Goal: Task Accomplishment & Management: Manage account settings

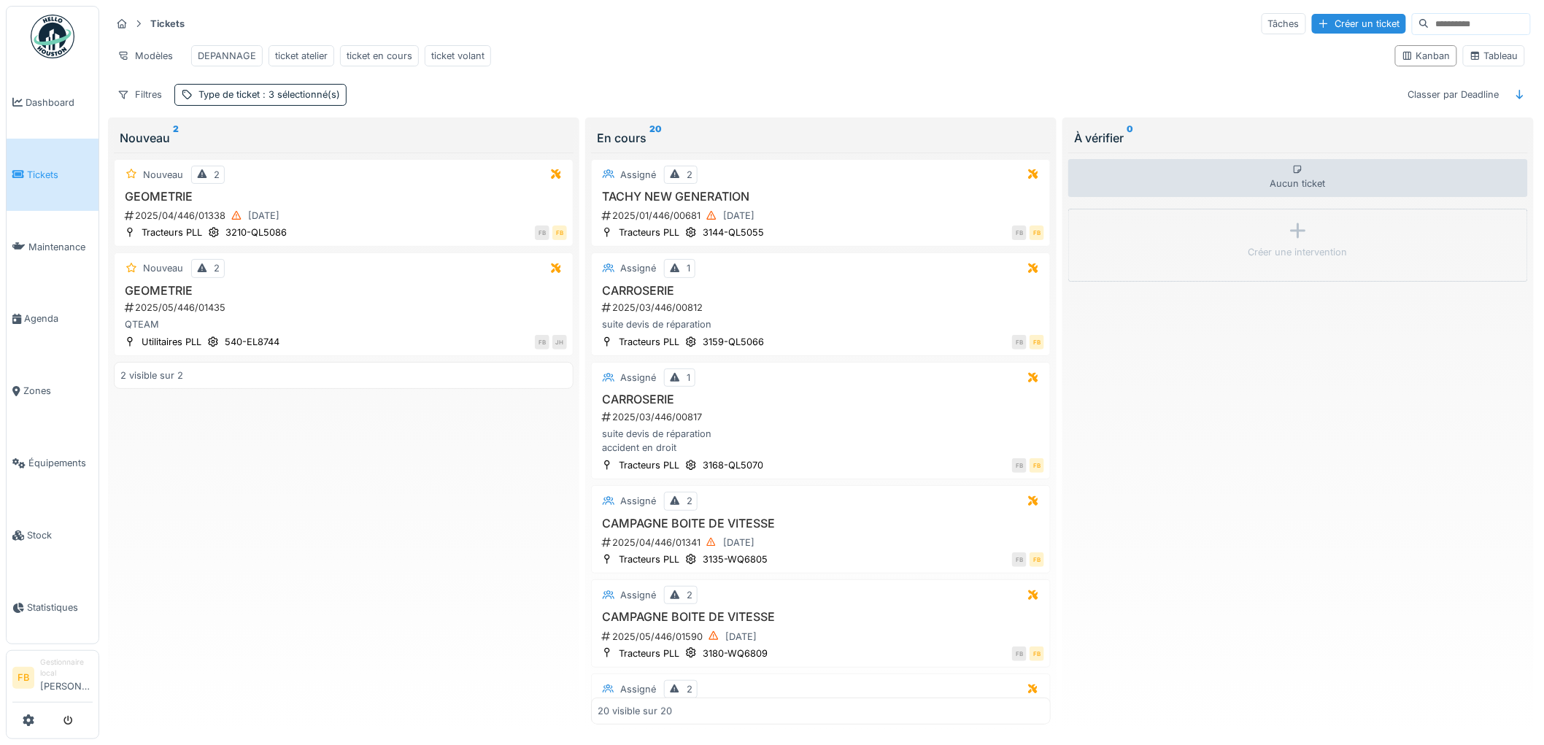
click at [62, 169] on span "Tickets" at bounding box center [60, 175] width 66 height 14
click at [63, 456] on span "Équipements" at bounding box center [60, 463] width 64 height 14
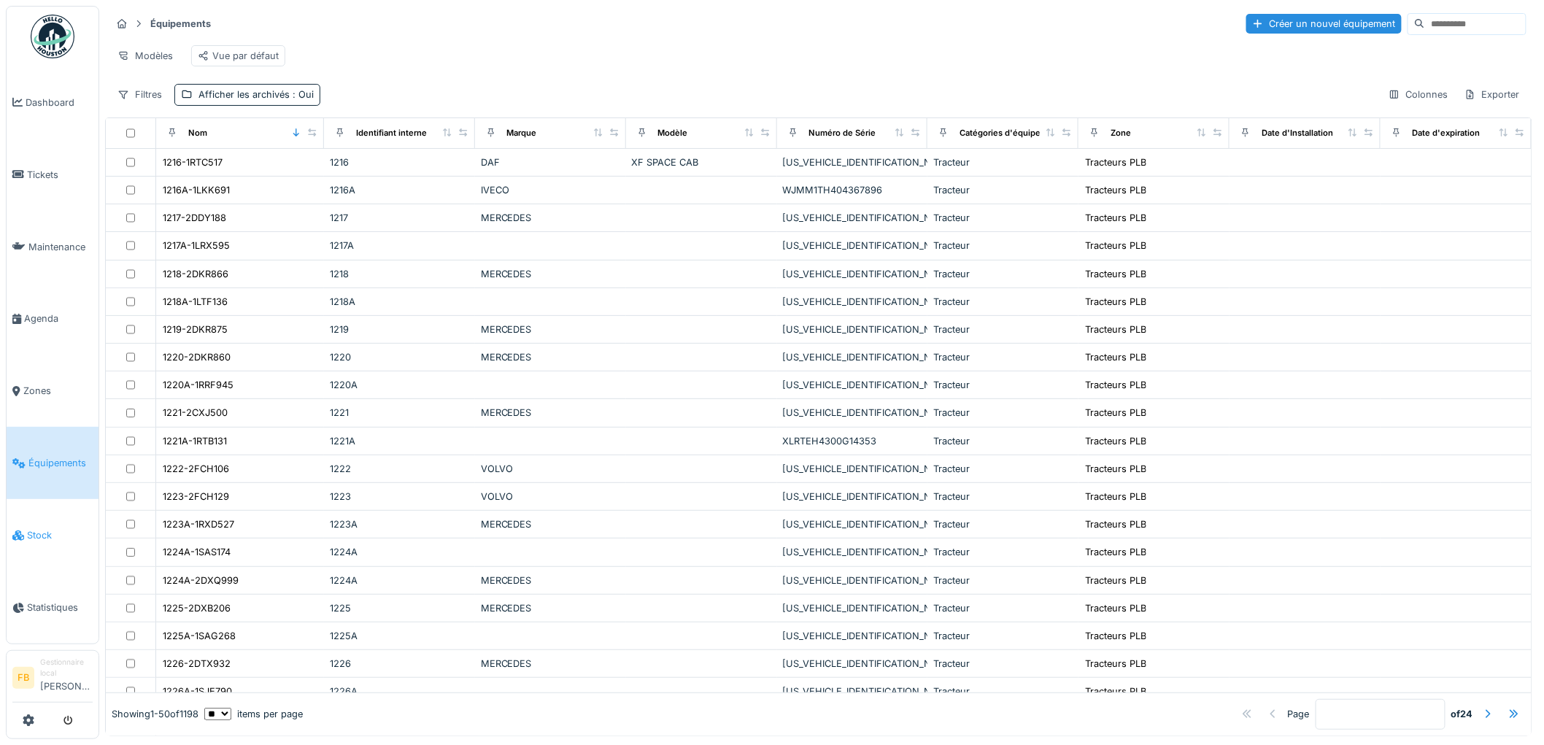
click at [50, 528] on span "Stock" at bounding box center [60, 535] width 66 height 14
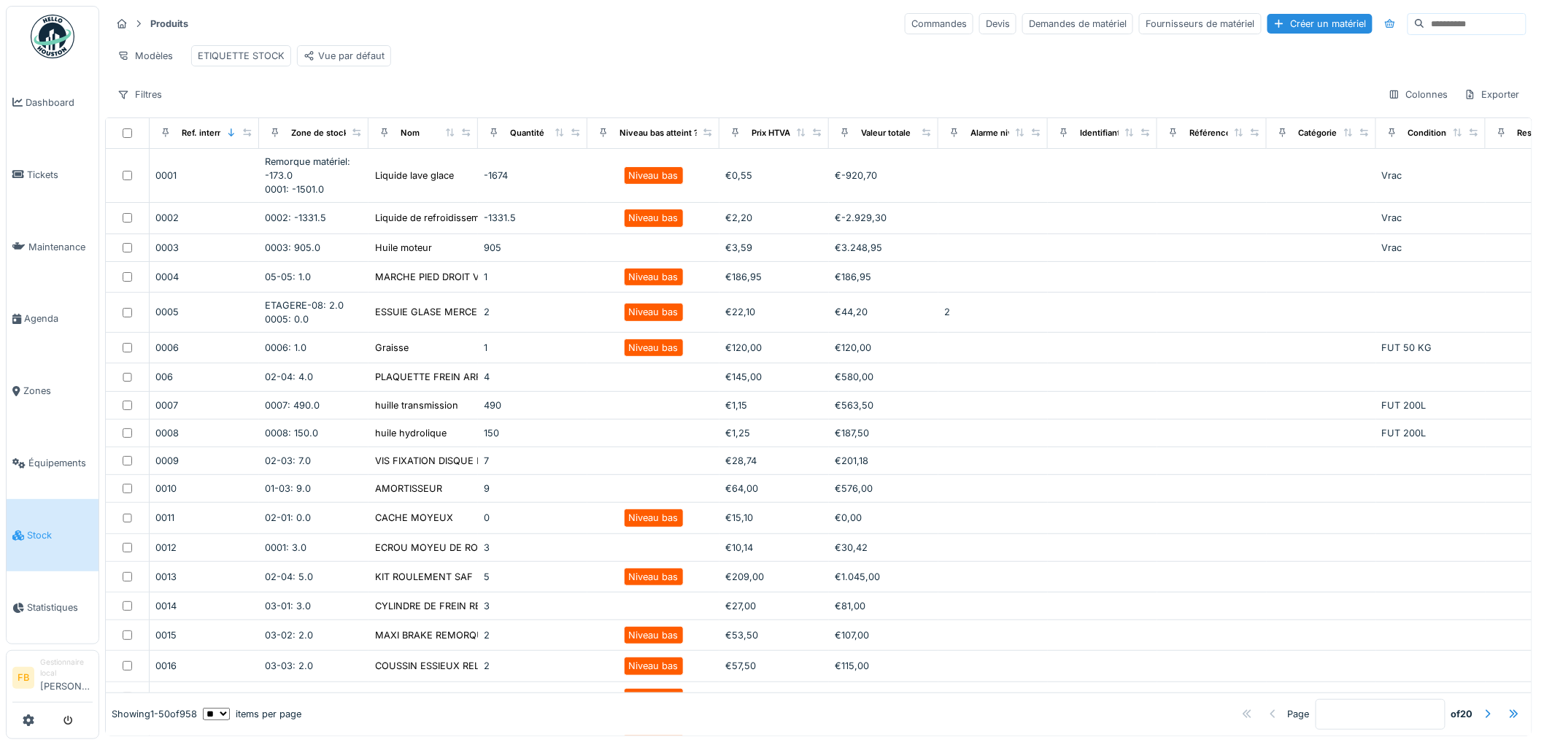
click at [1430, 25] on input at bounding box center [1475, 24] width 101 height 20
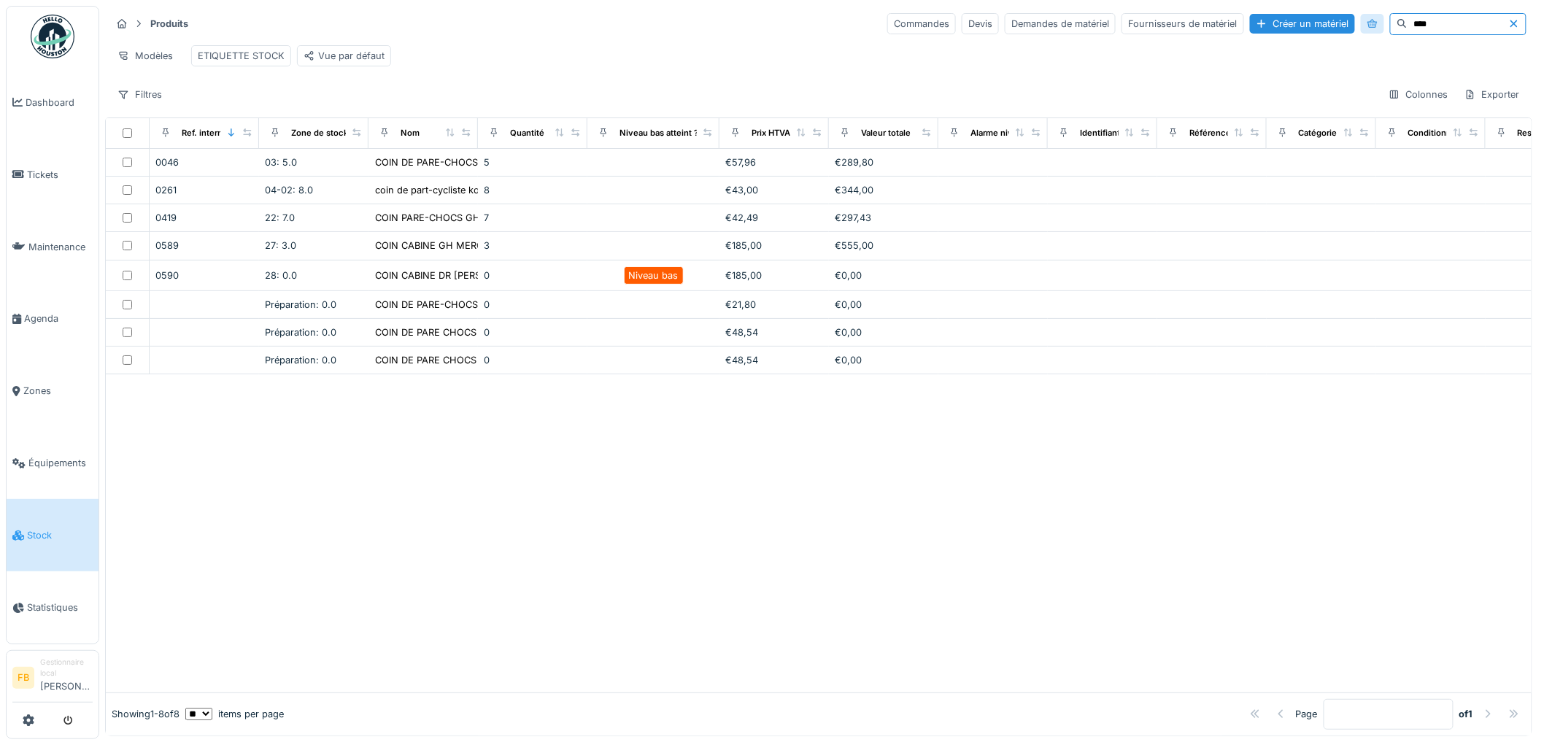
drag, startPoint x: 1344, startPoint y: 25, endPoint x: 1329, endPoint y: 25, distance: 14.6
click at [1329, 25] on div "Commandes Devis Demandes de matériel Fournisseurs de matériel Créer un matériel…" at bounding box center [1206, 24] width 639 height 22
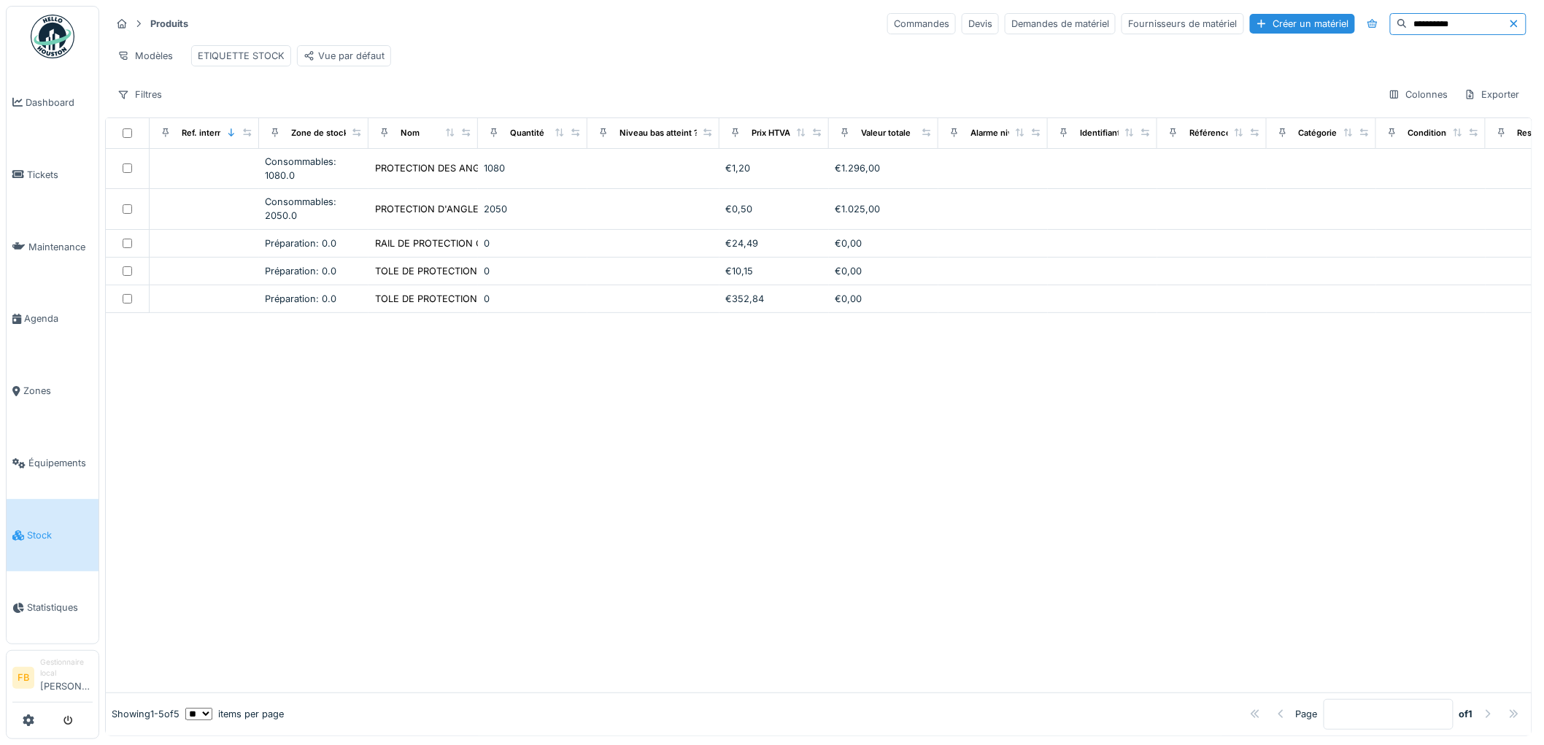
type input "**********"
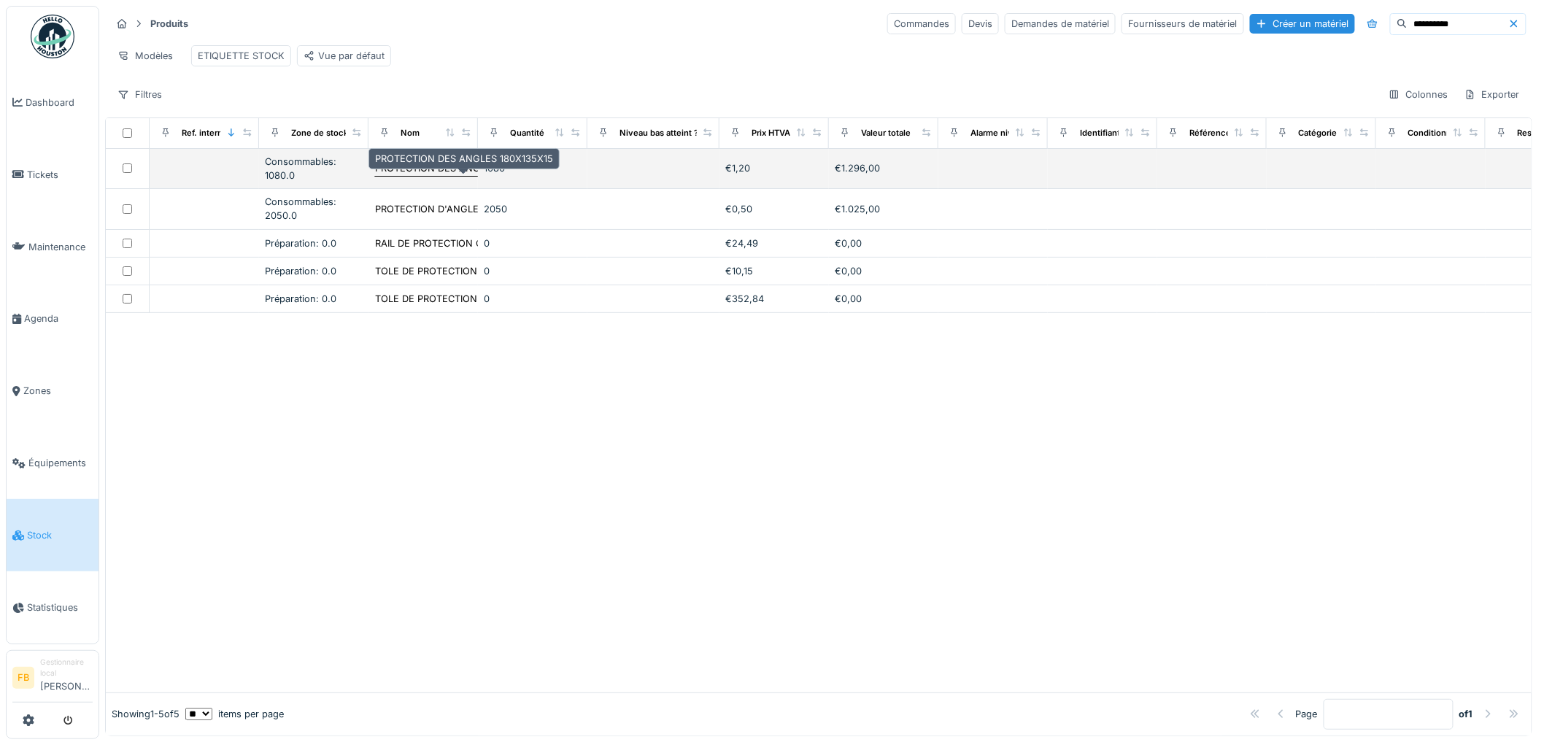
click at [476, 175] on div "PROTECTION DES ANGLES 180X135X15" at bounding box center [464, 168] width 178 height 14
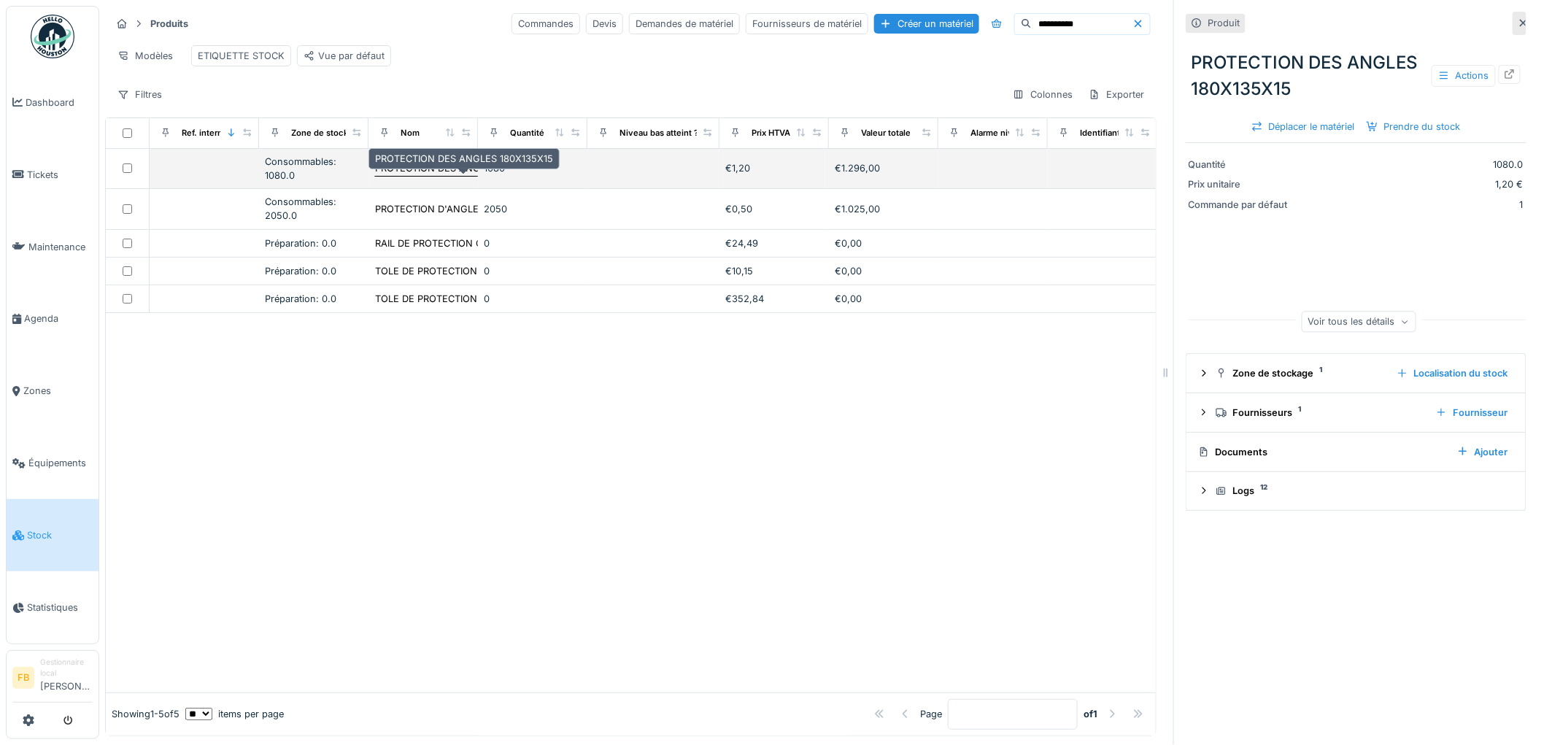
click at [418, 175] on div "PROTECTION DES ANGLES 180X135X15" at bounding box center [464, 168] width 178 height 14
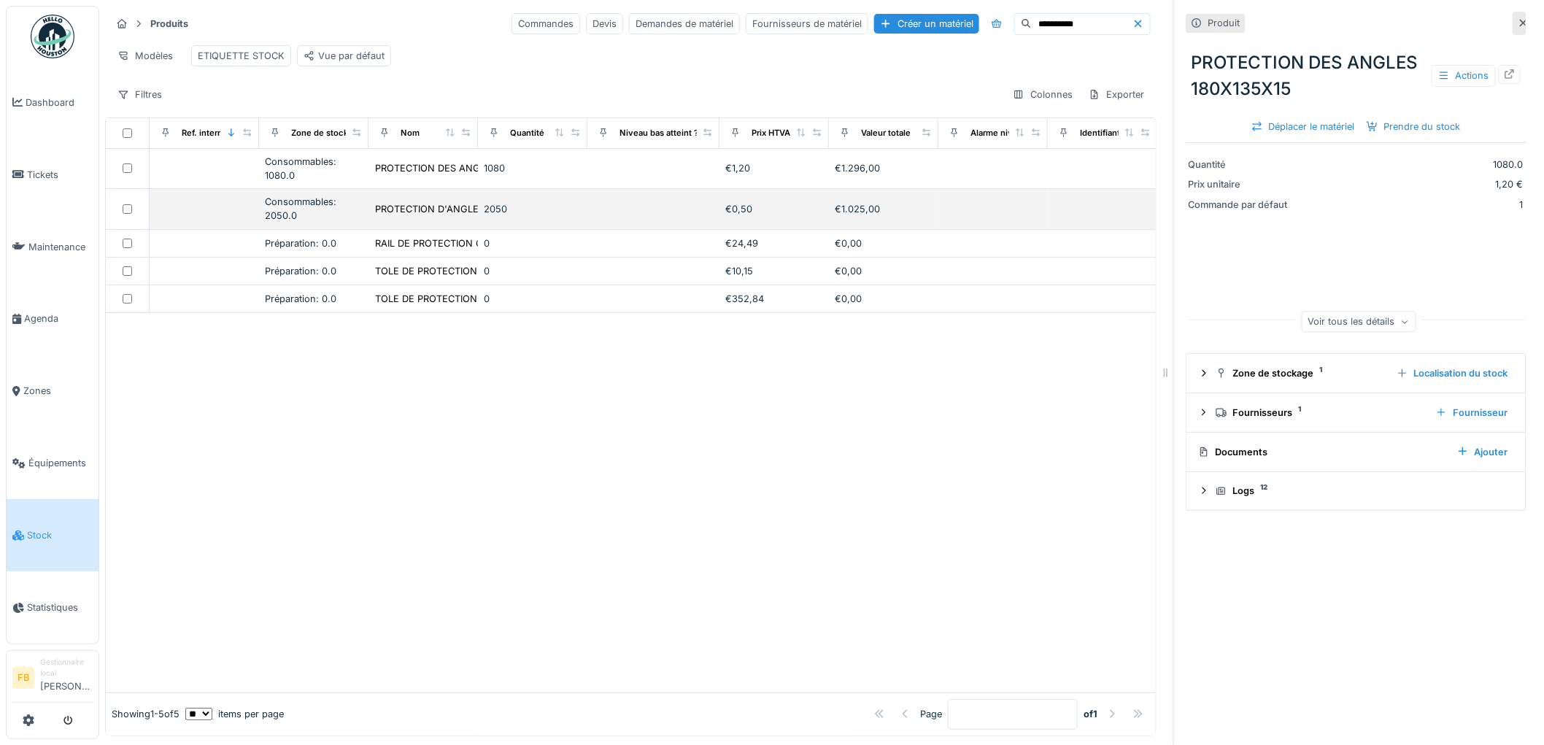
click at [422, 212] on td "PROTECTION D'ANGLE EN PLASTIQUE 95" at bounding box center [423, 209] width 109 height 40
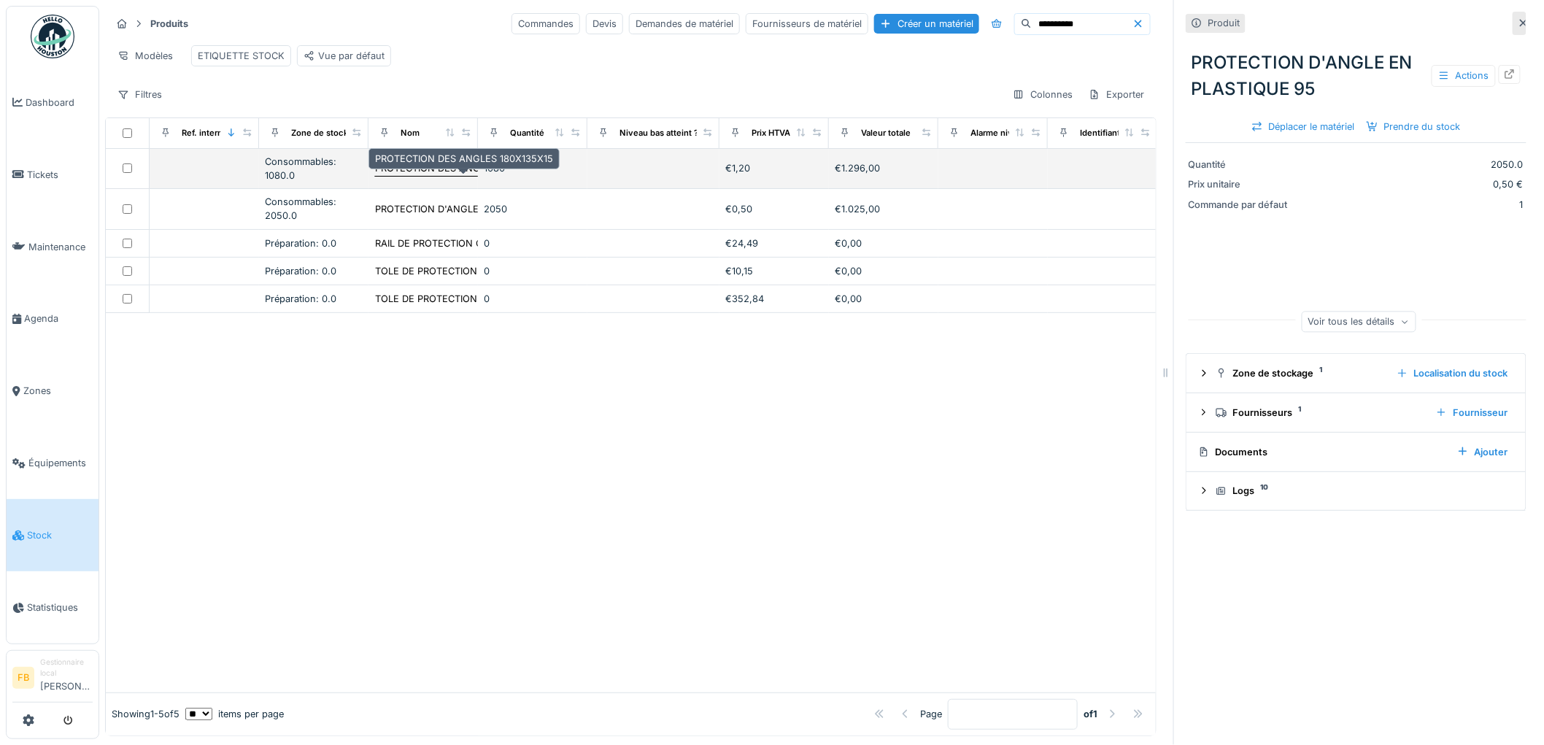
click at [425, 175] on div "PROTECTION DES ANGLES 180X135X15" at bounding box center [464, 168] width 178 height 14
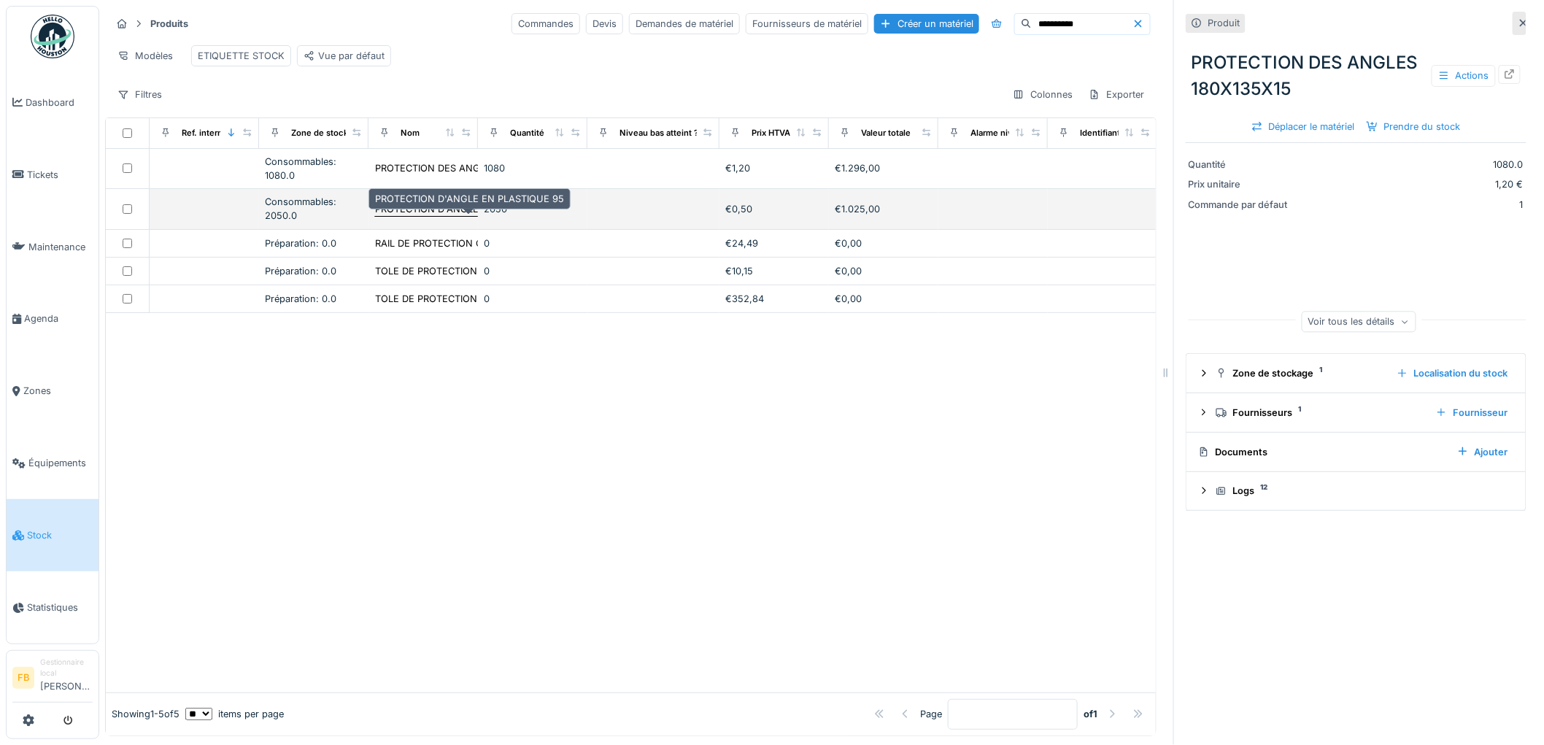
click at [425, 215] on div "PROTECTION D'ANGLE EN PLASTIQUE 95" at bounding box center [469, 209] width 189 height 14
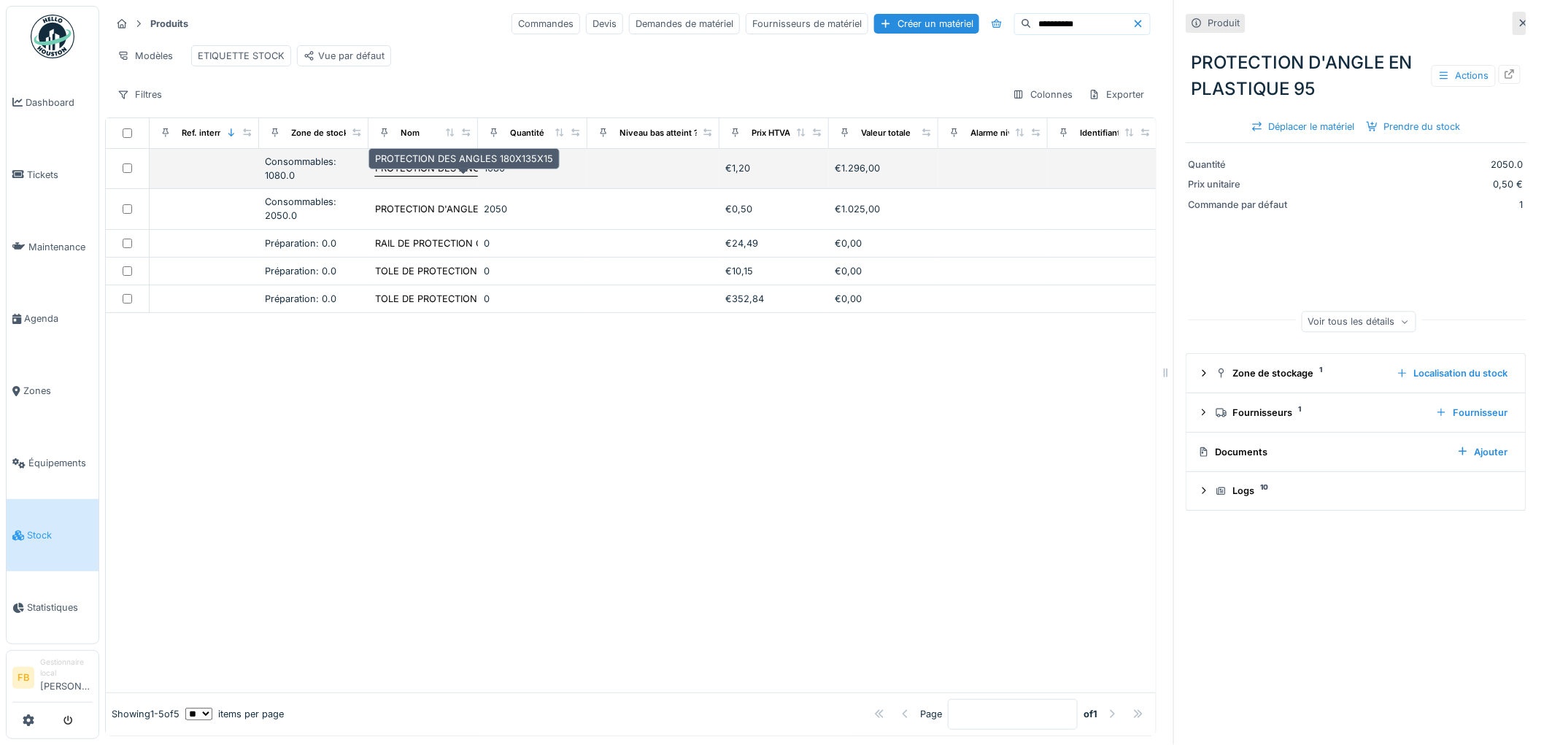
click at [440, 175] on div "PROTECTION DES ANGLES 180X135X15" at bounding box center [464, 168] width 178 height 14
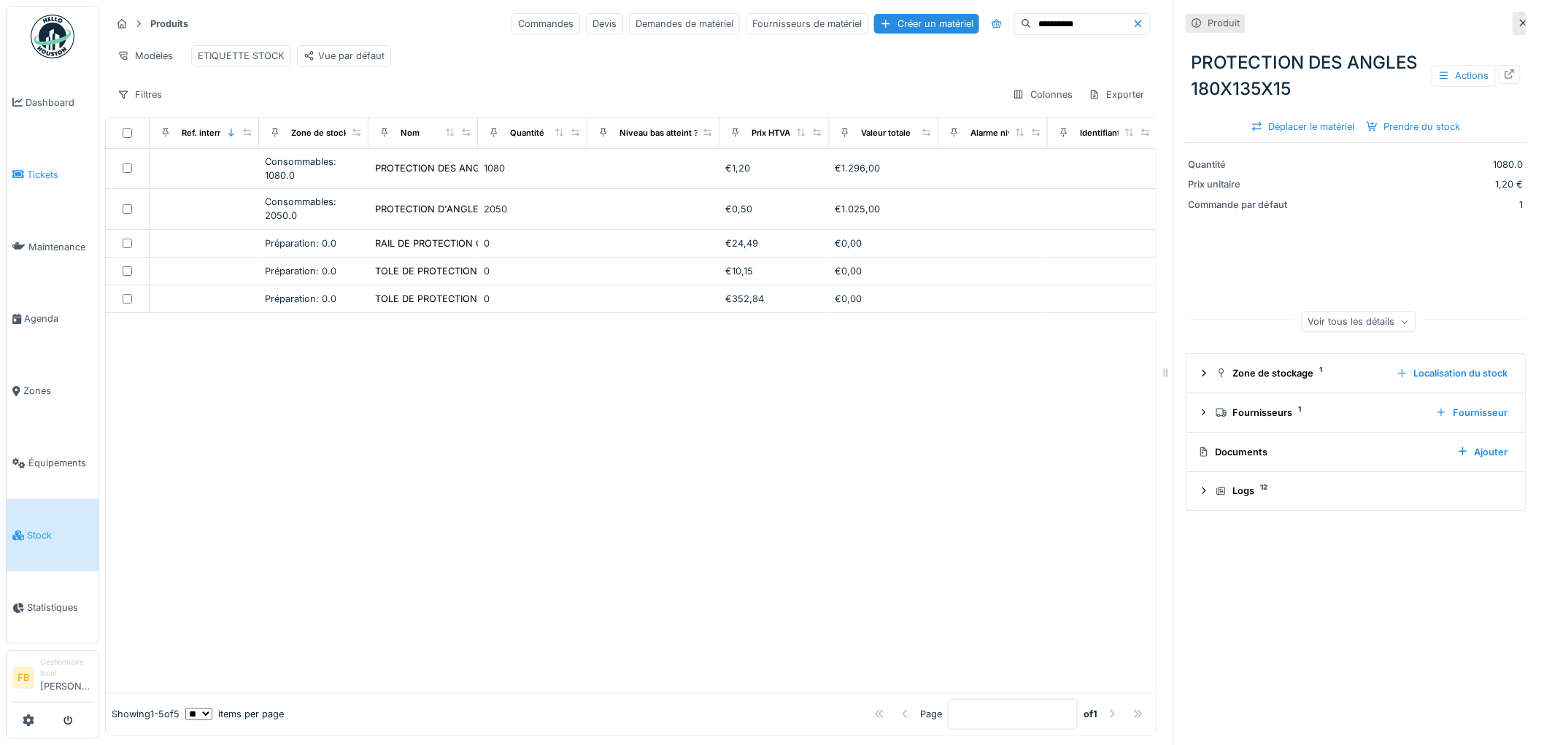
click at [33, 174] on span "Tickets" at bounding box center [60, 175] width 66 height 14
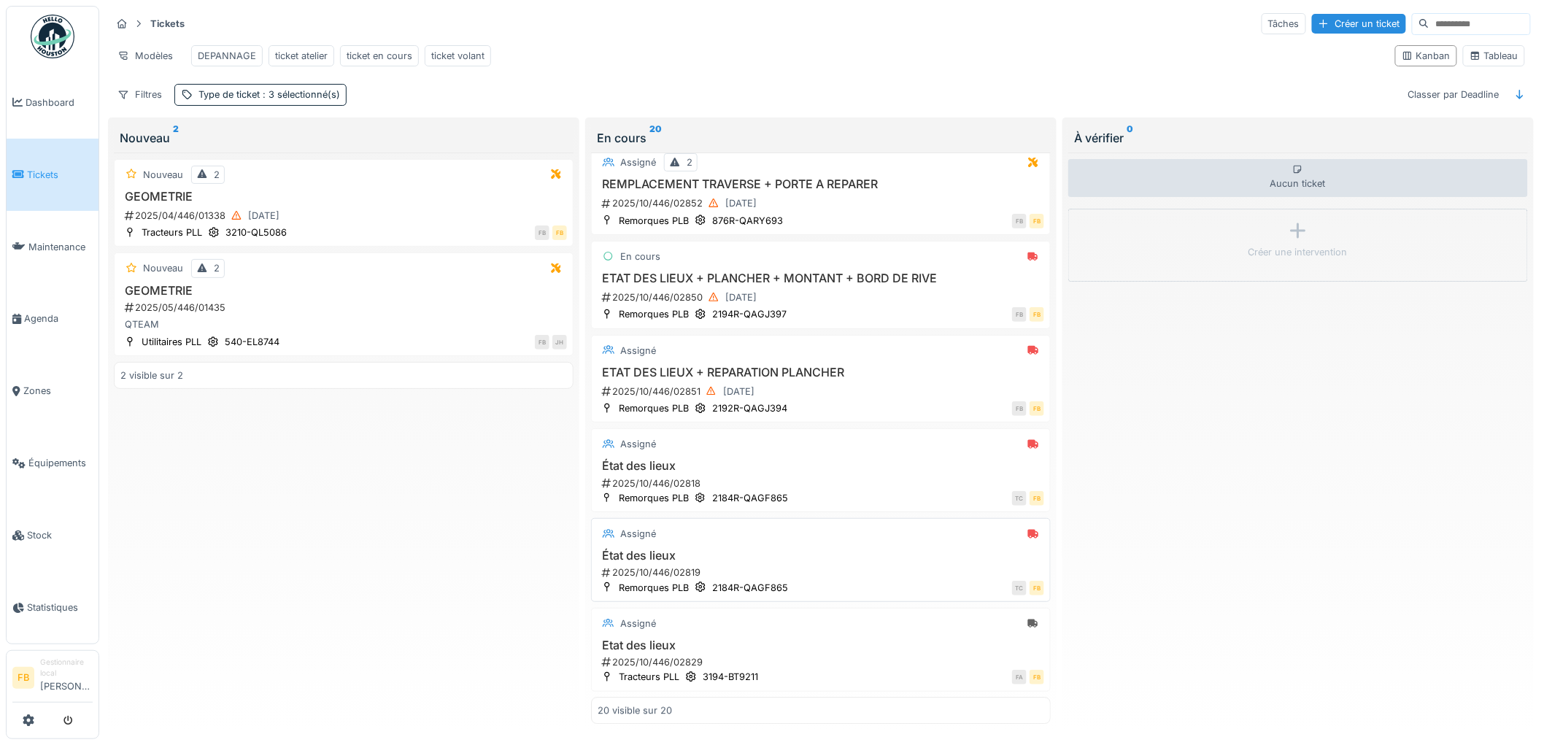
scroll to position [9, 0]
click at [839, 463] on div "État des lieux 2025/10/446/02818" at bounding box center [821, 474] width 447 height 31
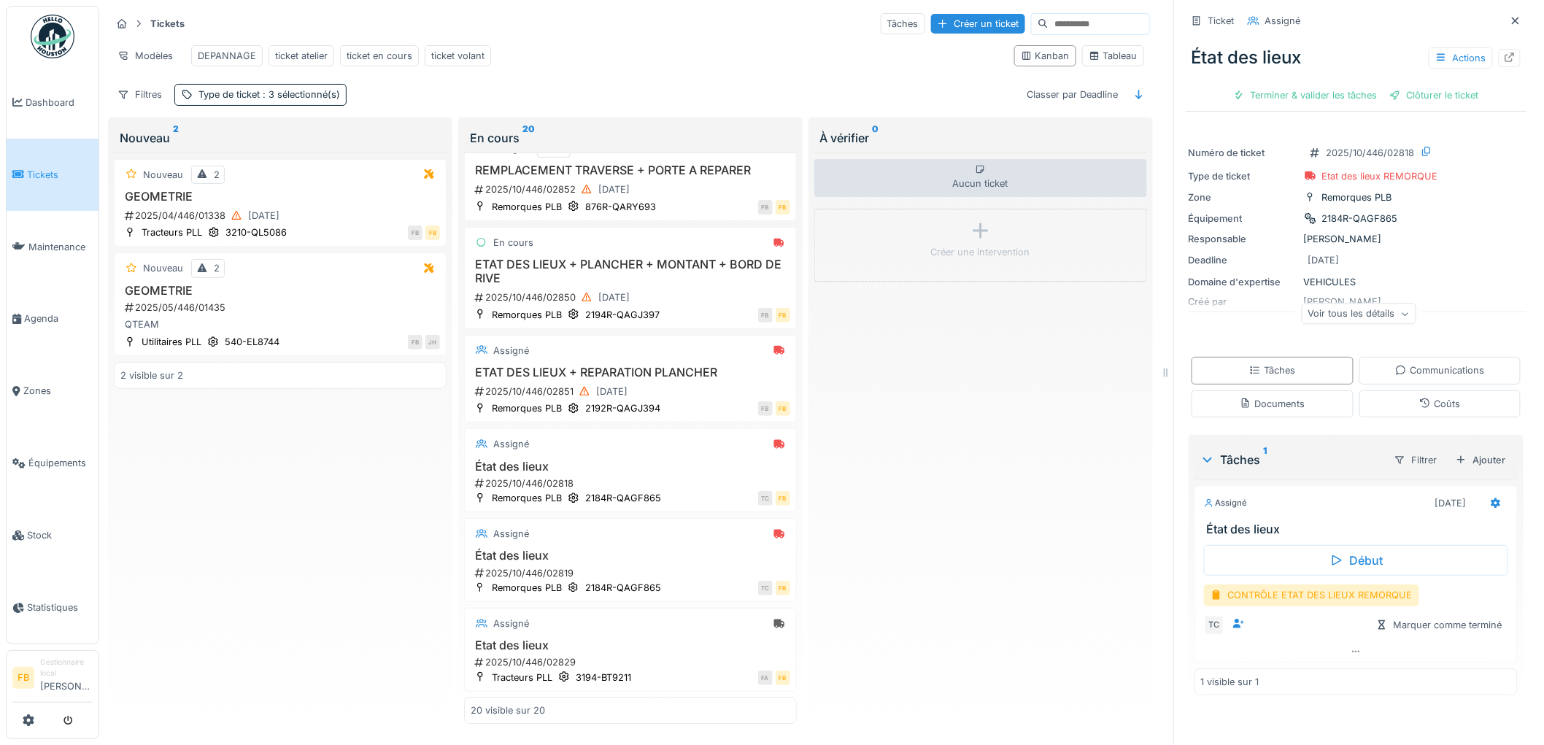
scroll to position [12, 0]
click at [1422, 397] on div "Coûts" at bounding box center [1439, 404] width 41 height 14
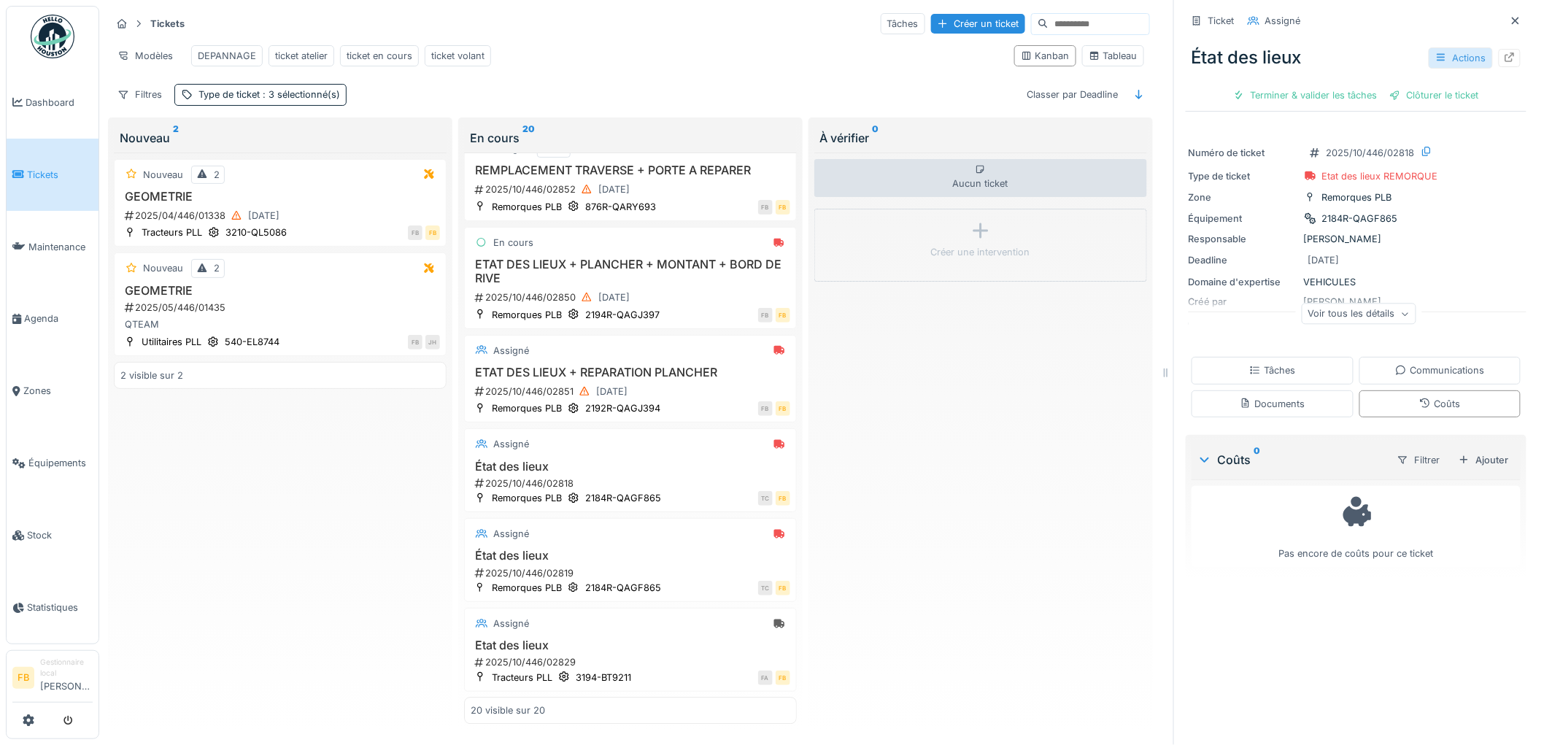
click at [1449, 47] on div "Actions" at bounding box center [1461, 57] width 64 height 21
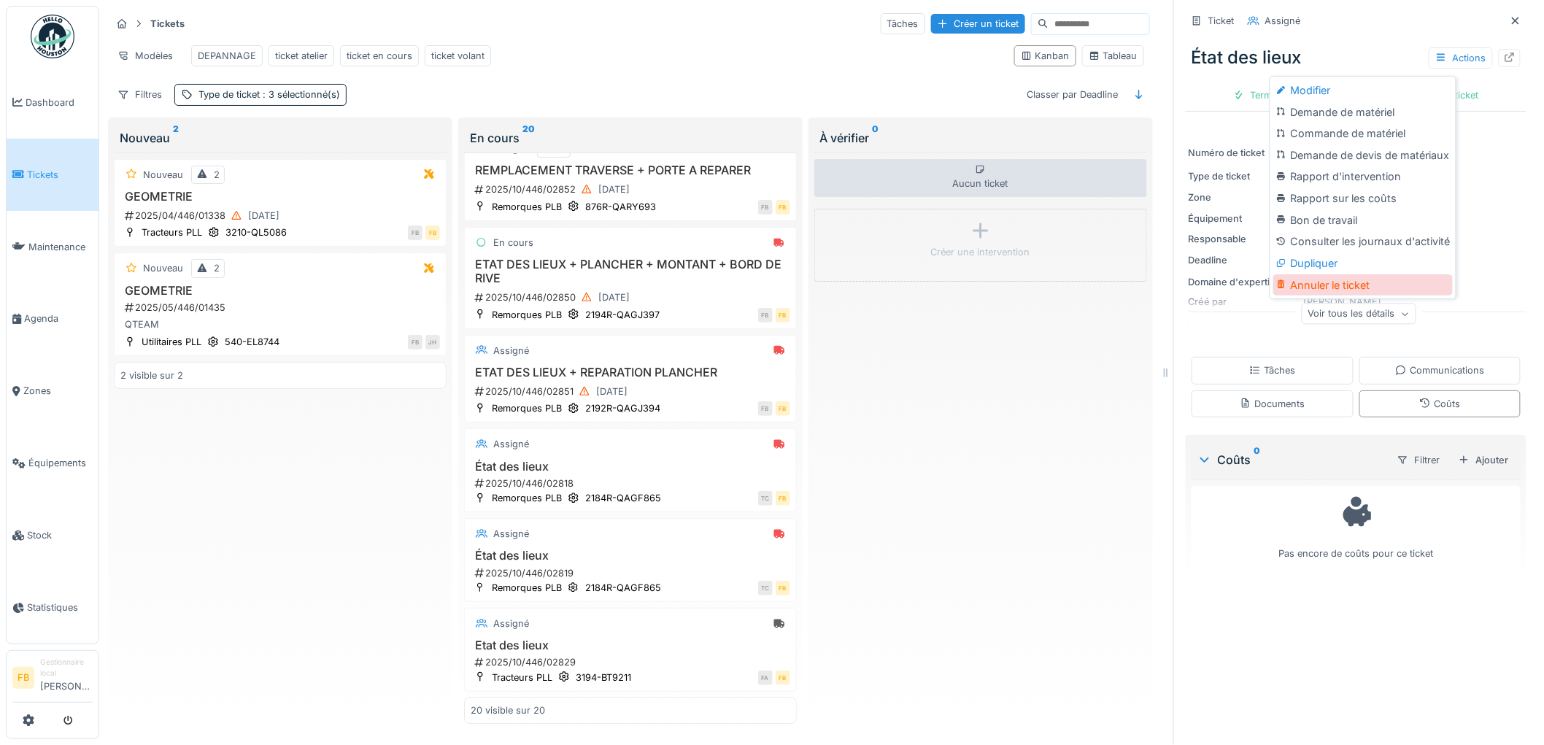
click at [1322, 274] on div "Annuler le ticket" at bounding box center [1363, 285] width 180 height 22
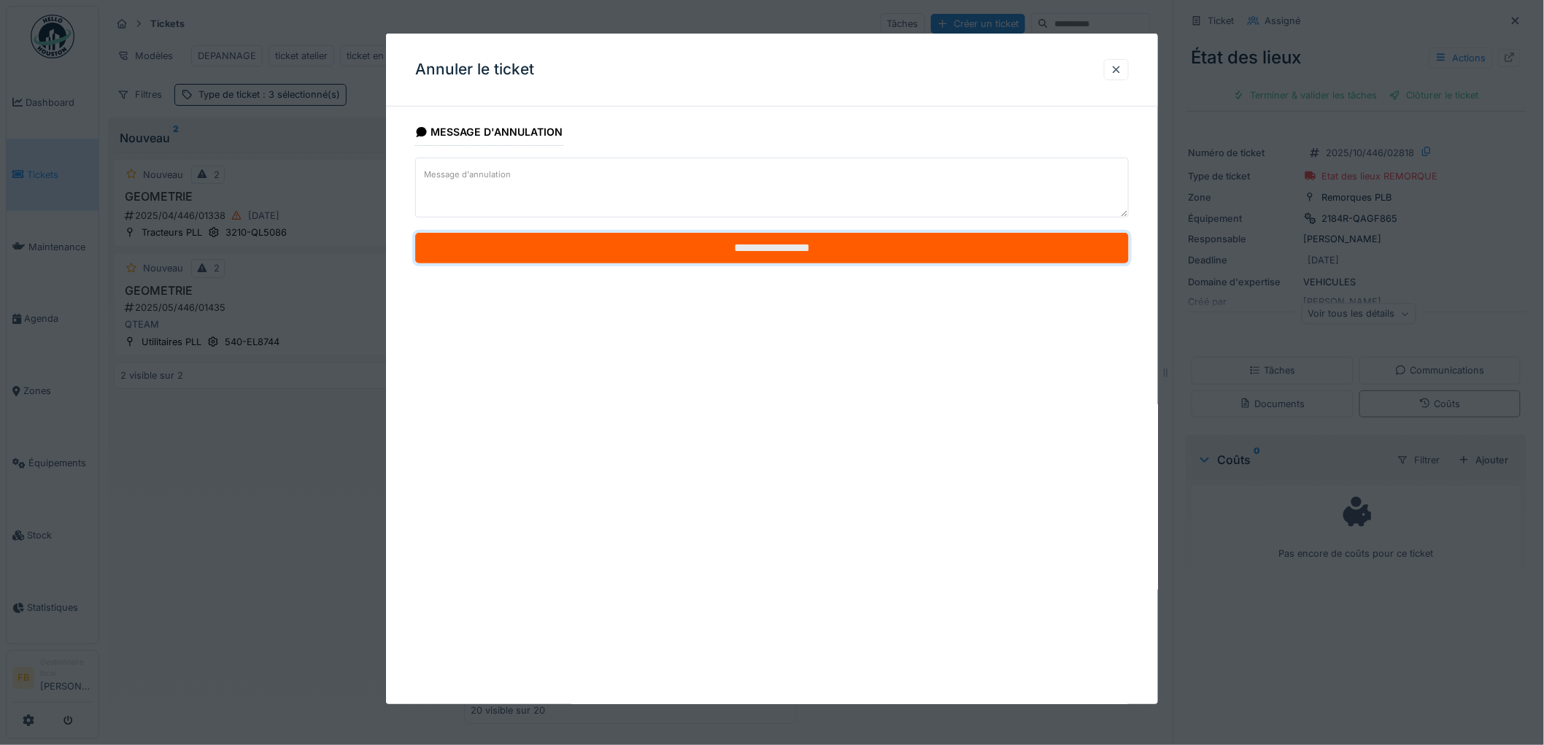
click at [745, 246] on input "**********" at bounding box center [772, 248] width 714 height 31
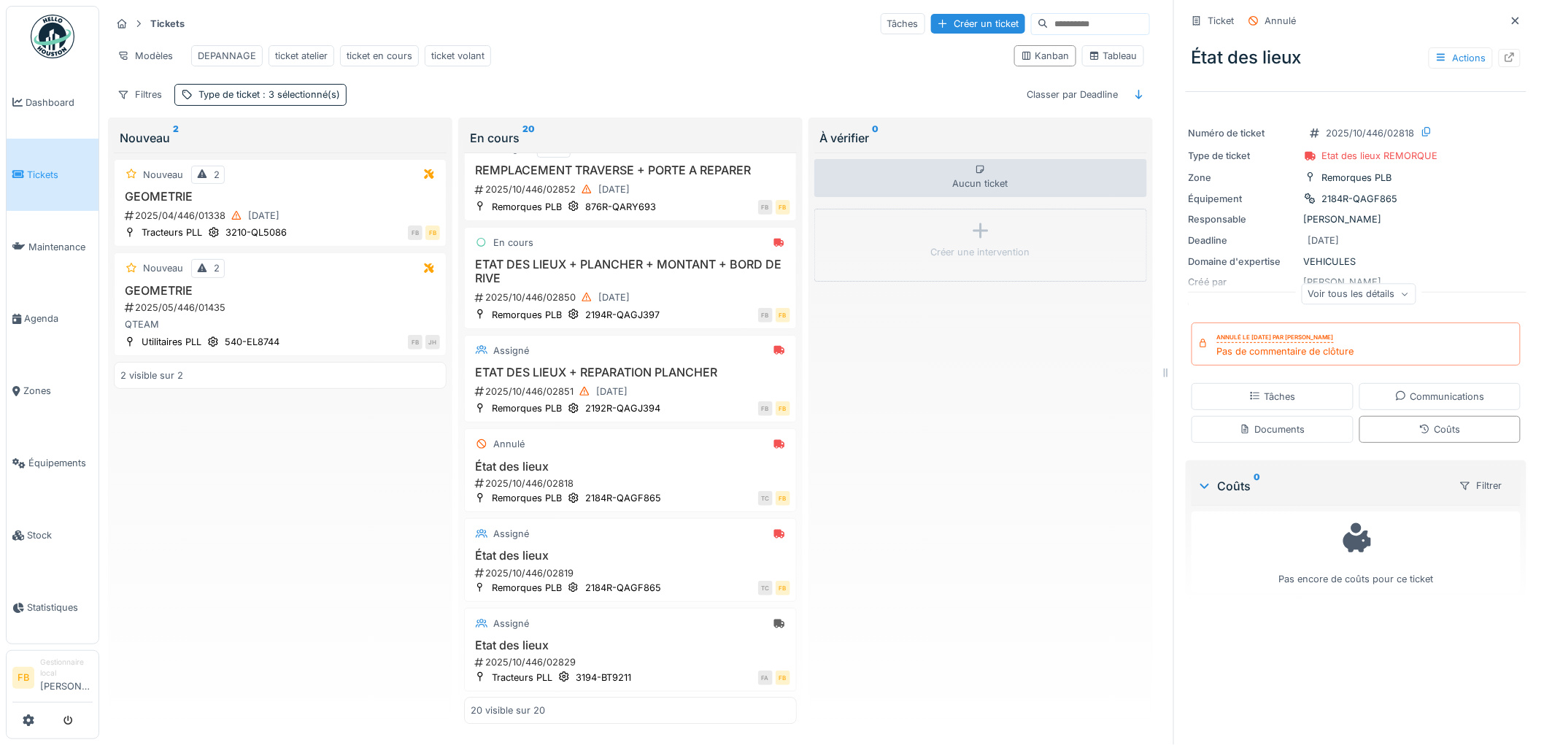
scroll to position [1452, 0]
click at [686, 382] on div "2025/10/446/02851 06/10/2025" at bounding box center [632, 391] width 317 height 18
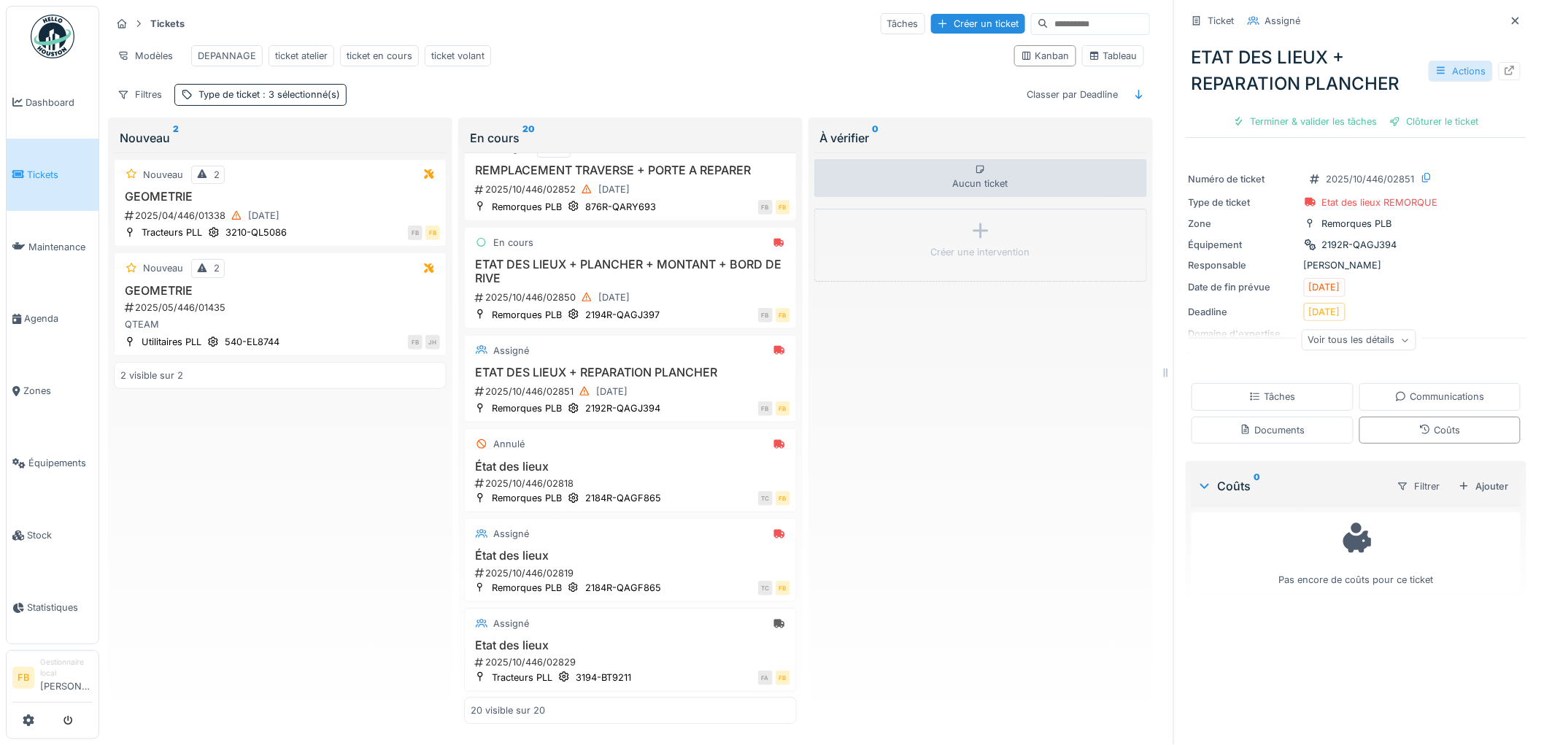
click at [1439, 61] on div "Actions" at bounding box center [1461, 71] width 64 height 21
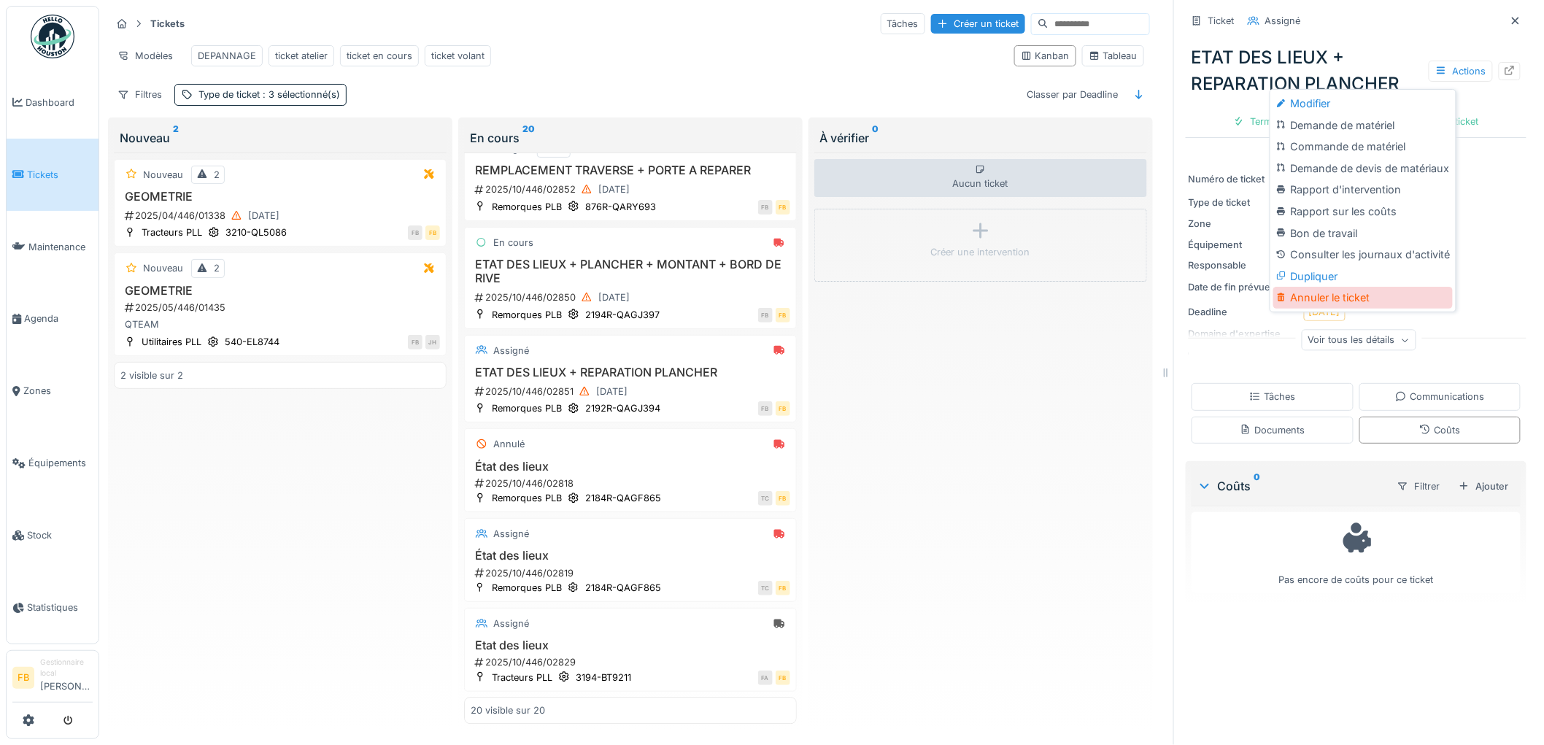
click at [1335, 287] on div "Annuler le ticket" at bounding box center [1363, 298] width 180 height 22
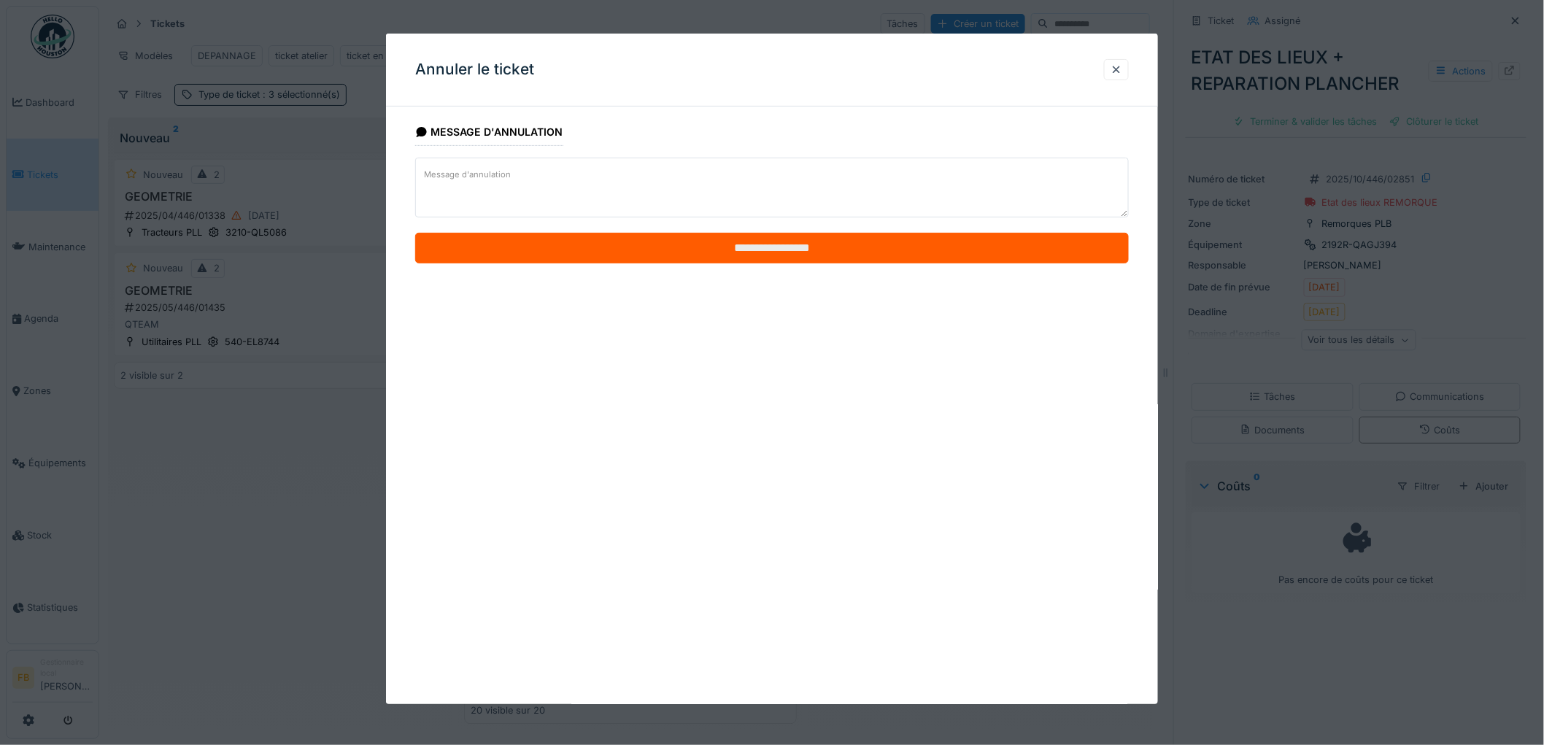
click at [794, 252] on input "**********" at bounding box center [772, 248] width 714 height 31
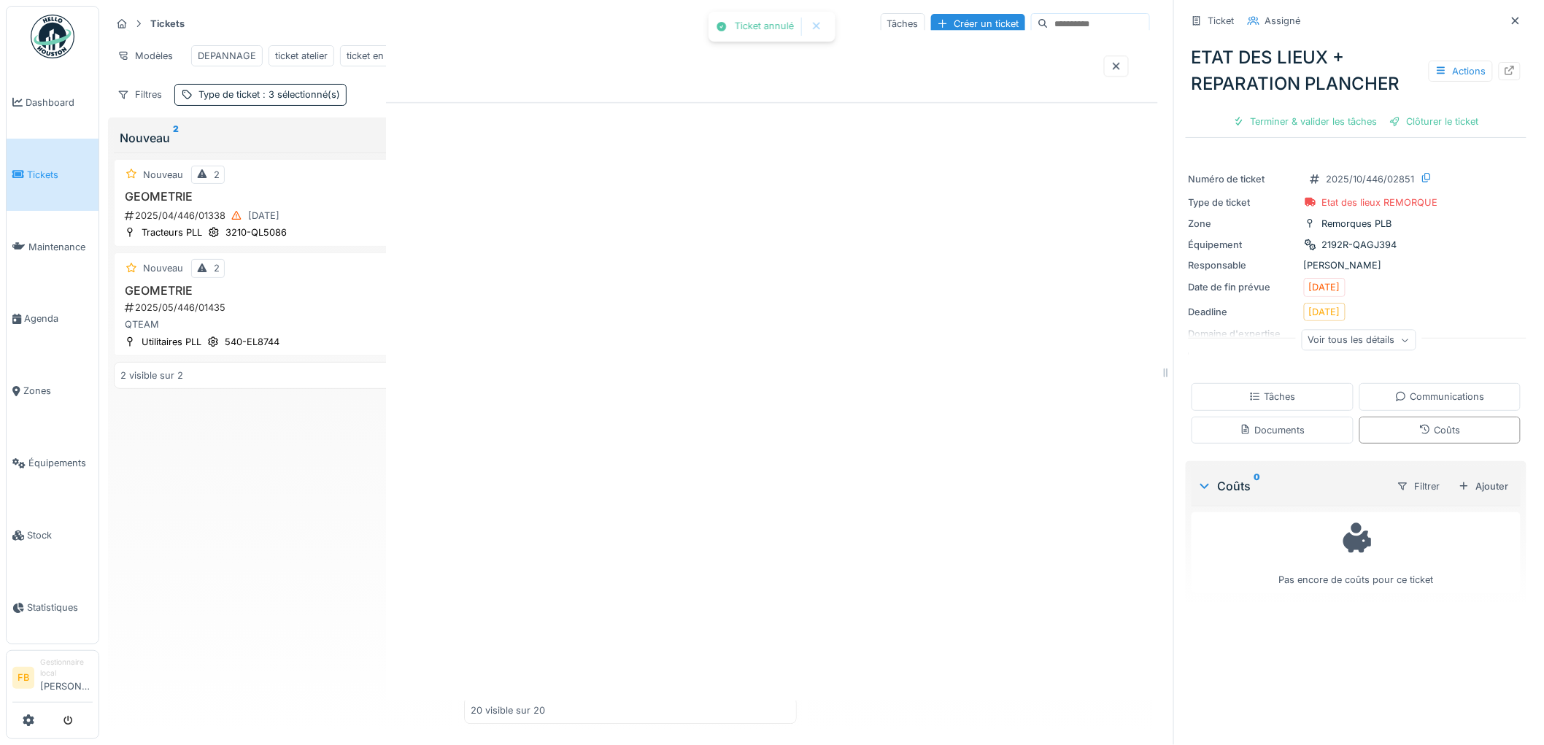
scroll to position [1448, 0]
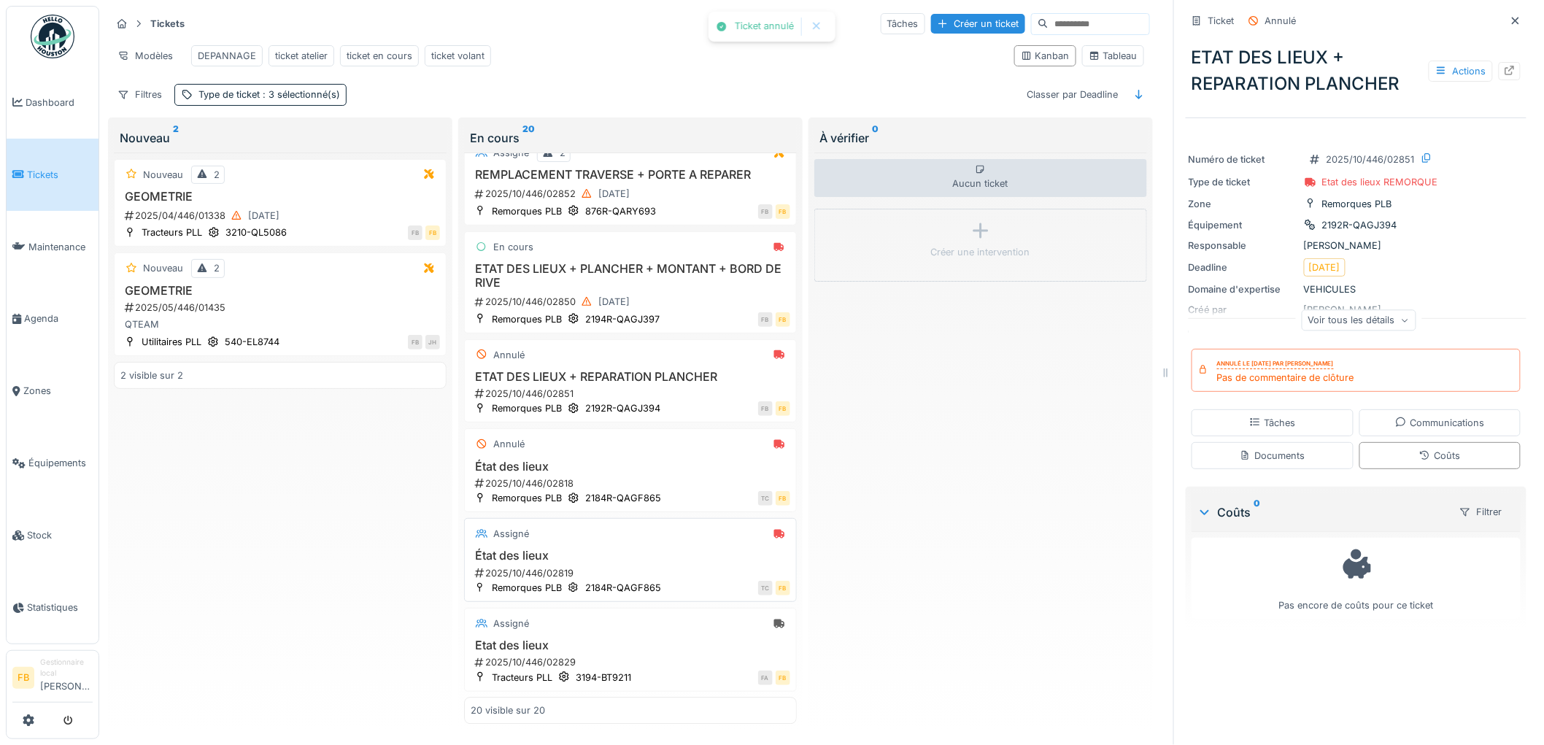
click at [637, 529] on div "Assigné État des lieux 2025/10/446/02819 Remorques PLB 2184R-QAGF865 TC FB" at bounding box center [630, 560] width 333 height 84
click at [641, 549] on h3 "État des lieux" at bounding box center [631, 556] width 320 height 14
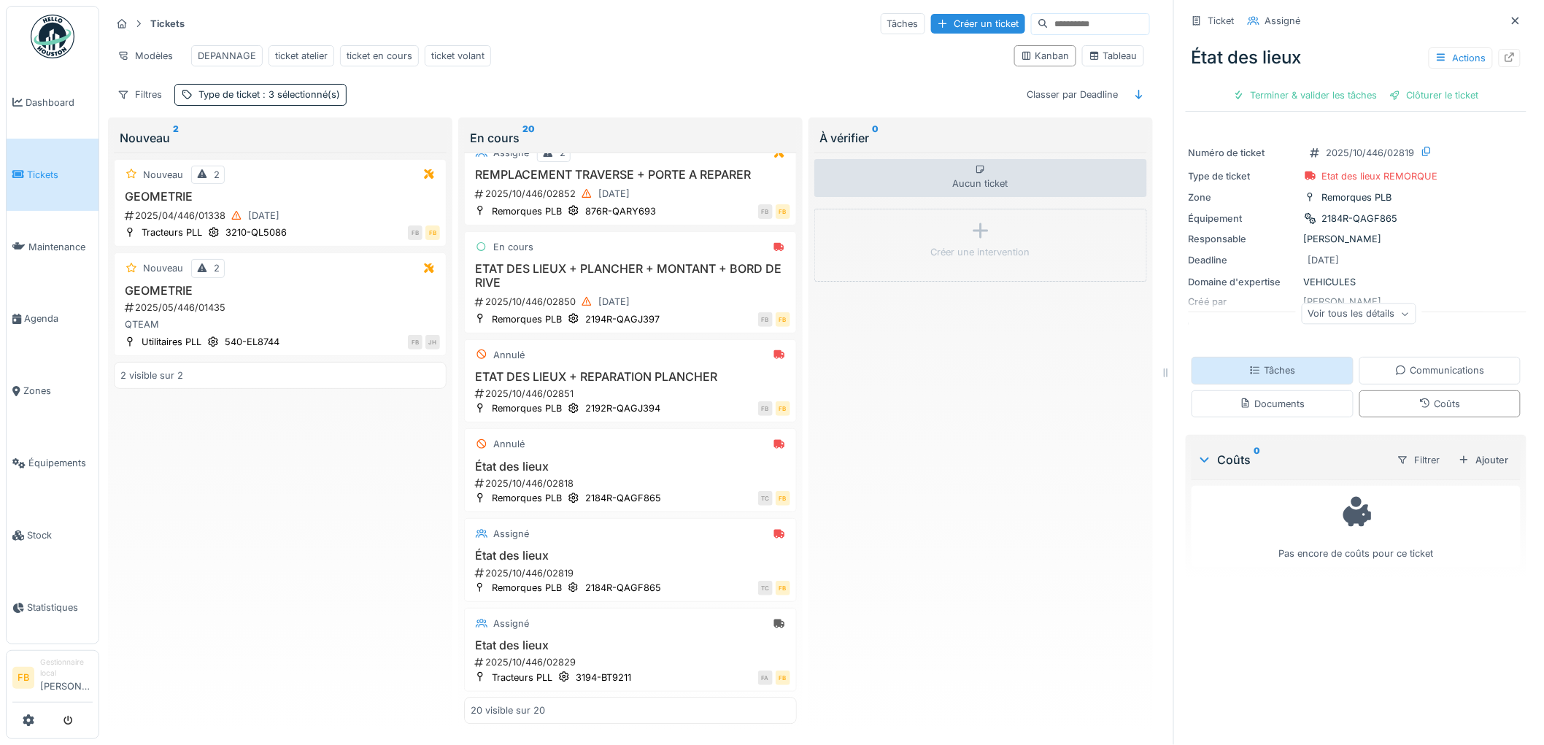
click at [1296, 359] on div "Tâches" at bounding box center [1273, 370] width 162 height 27
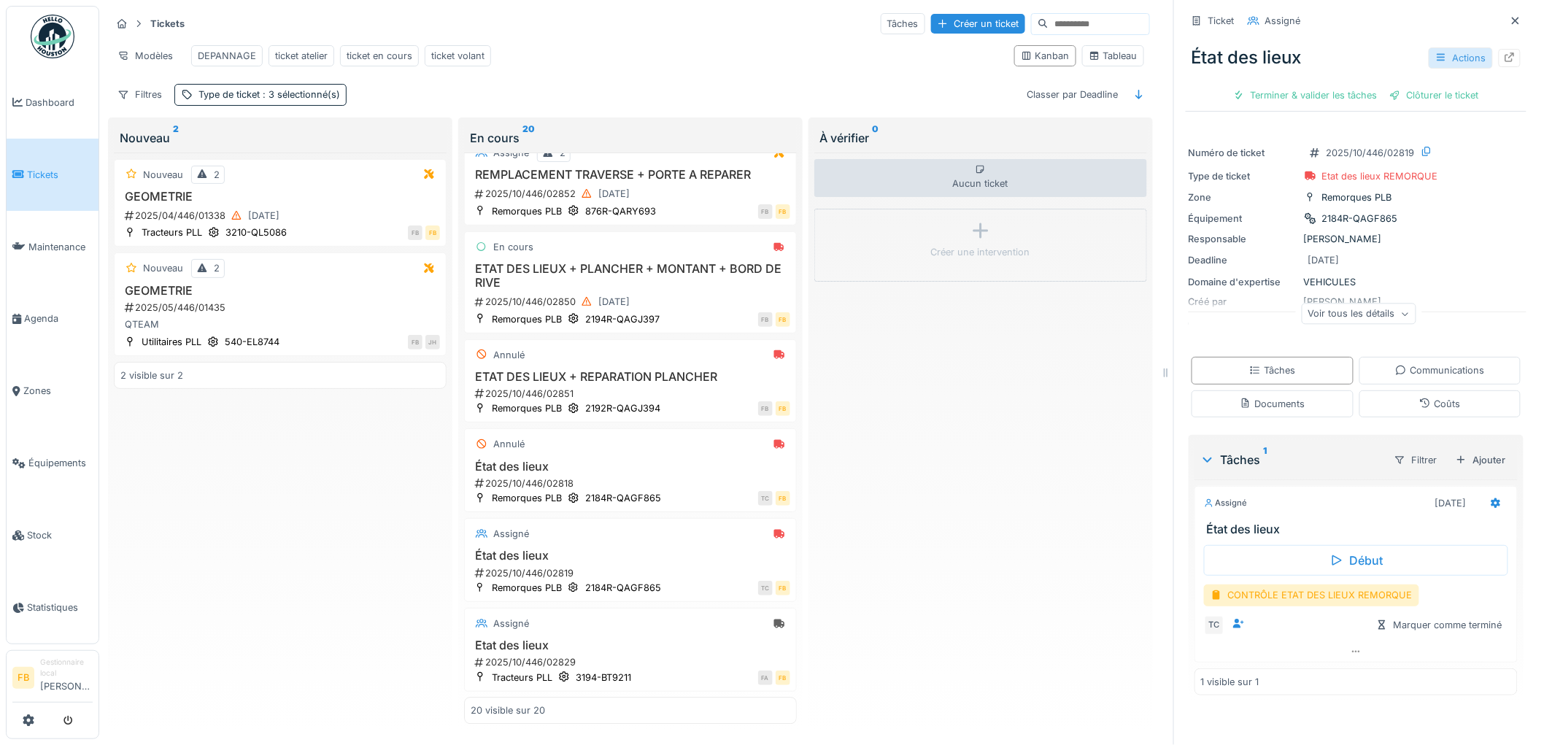
click at [1441, 47] on div "Actions" at bounding box center [1461, 57] width 64 height 21
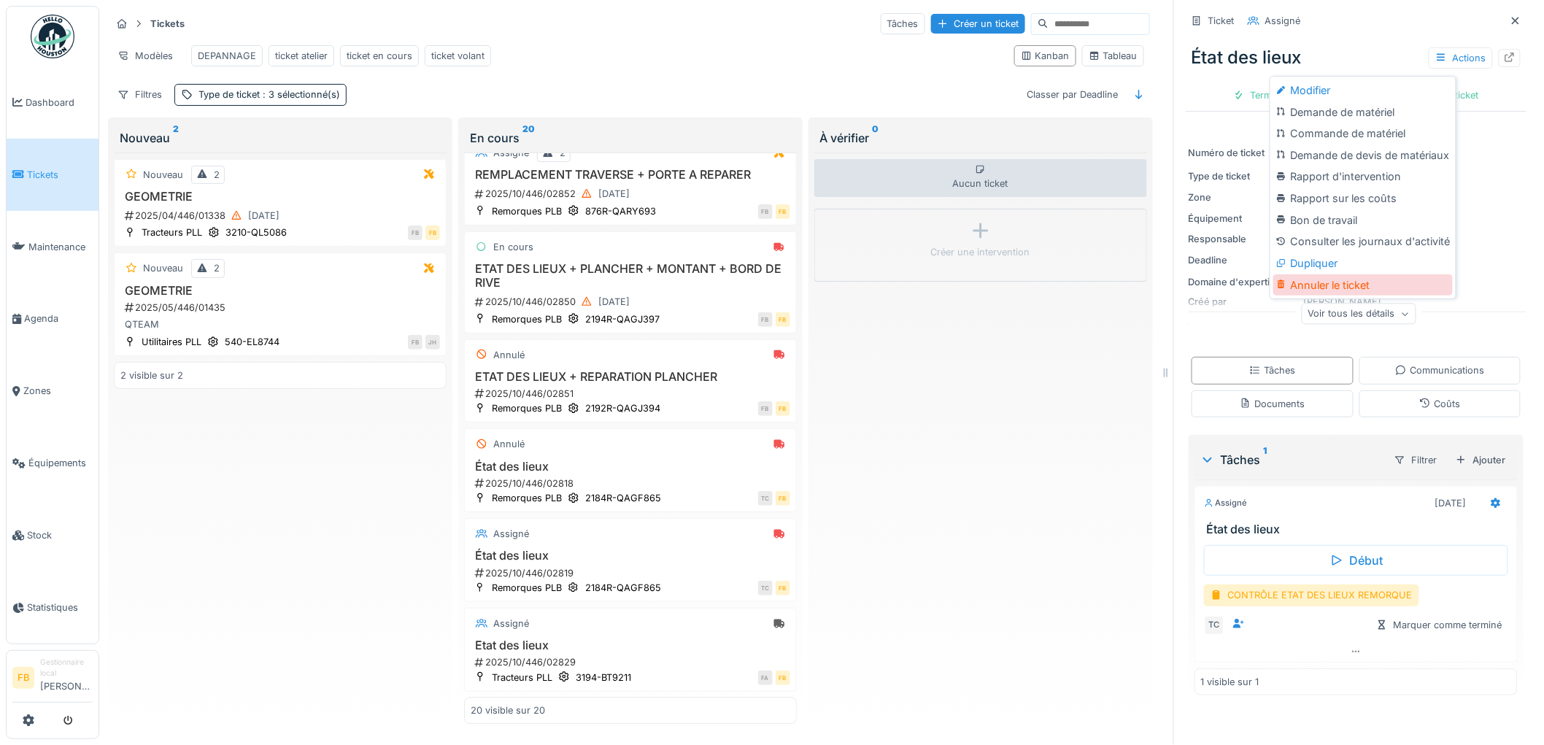
click at [1316, 274] on div "Annuler le ticket" at bounding box center [1363, 285] width 180 height 22
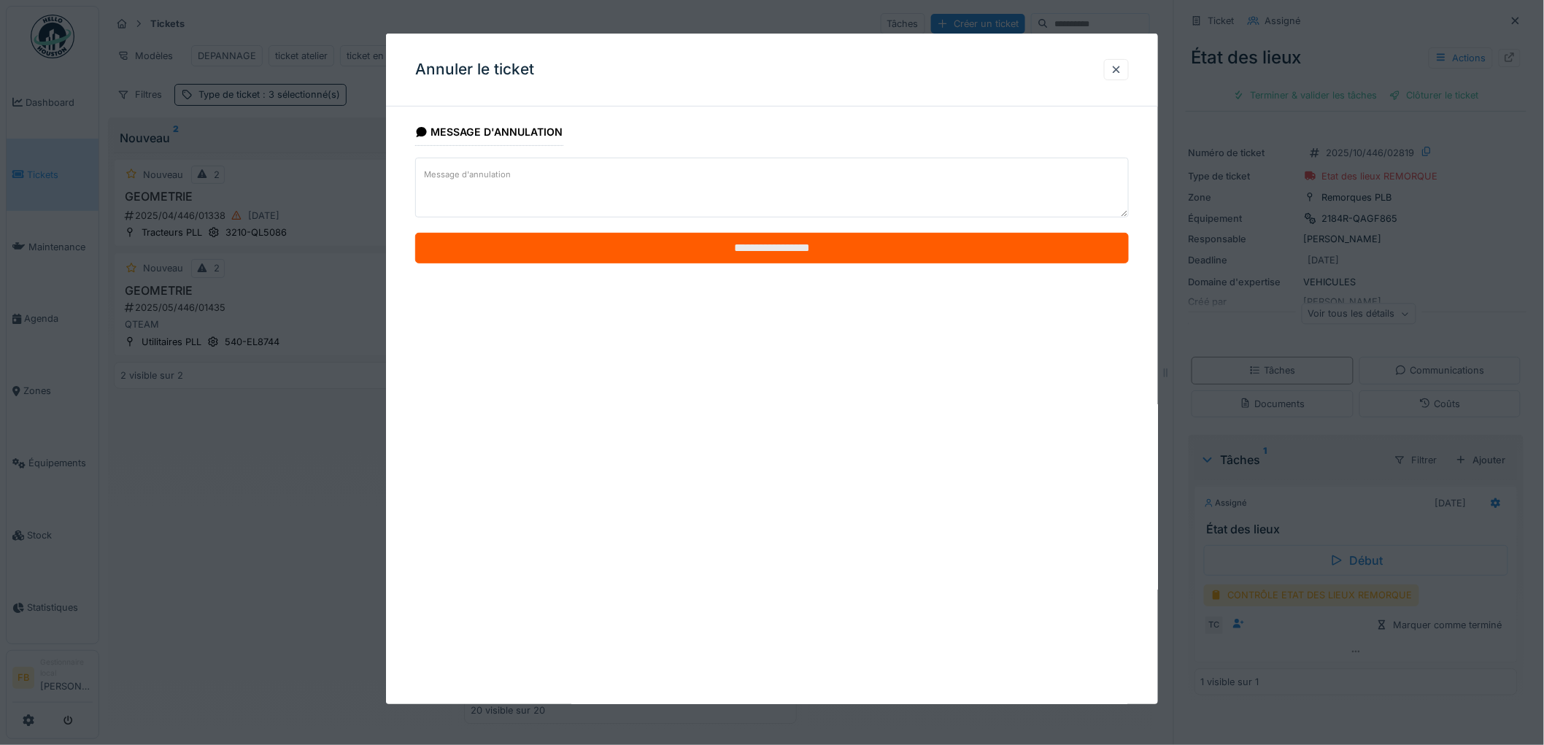
click at [775, 250] on input "**********" at bounding box center [772, 248] width 714 height 31
click at [760, 253] on input "**********" at bounding box center [772, 248] width 714 height 31
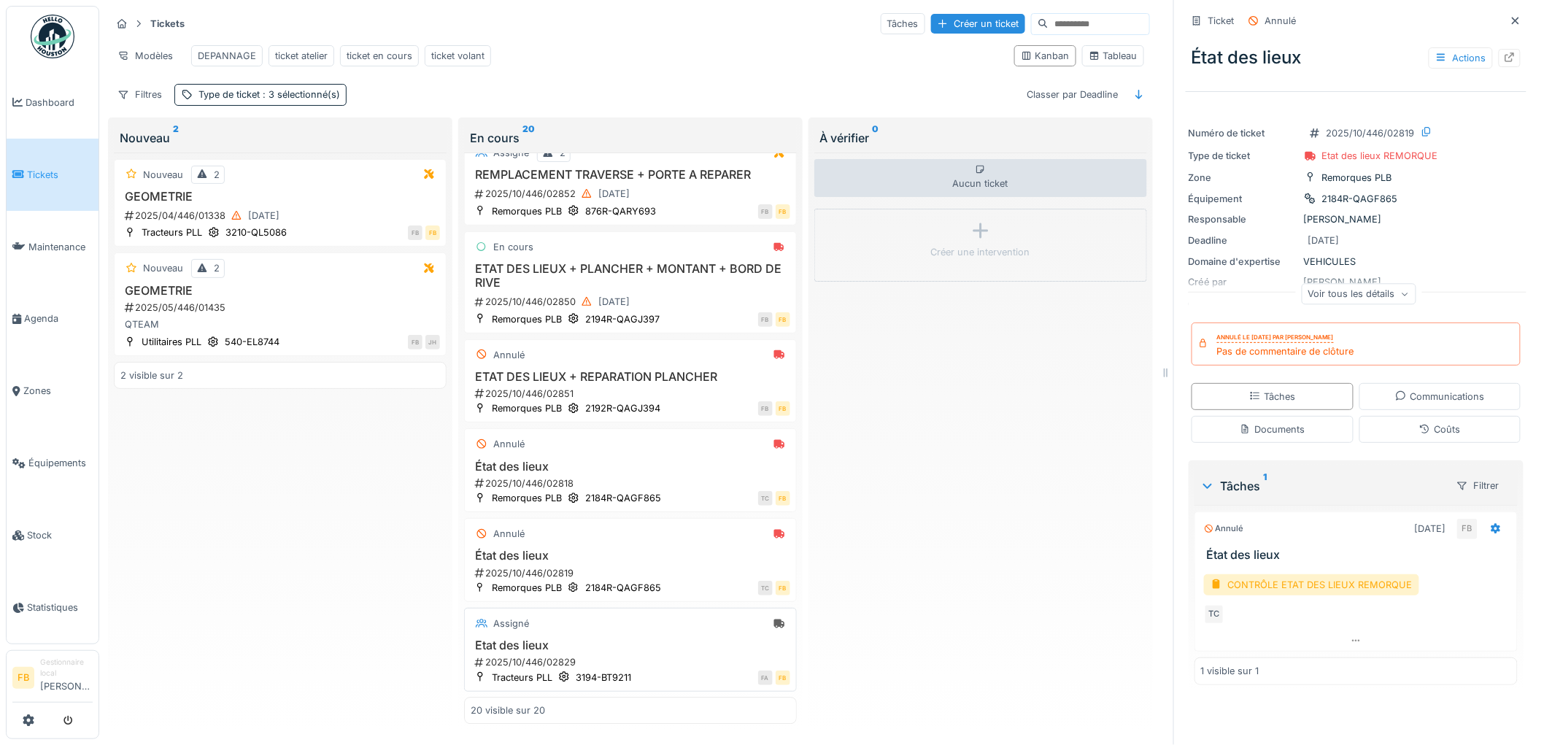
click at [617, 639] on h3 "Etat des lieux" at bounding box center [631, 646] width 320 height 14
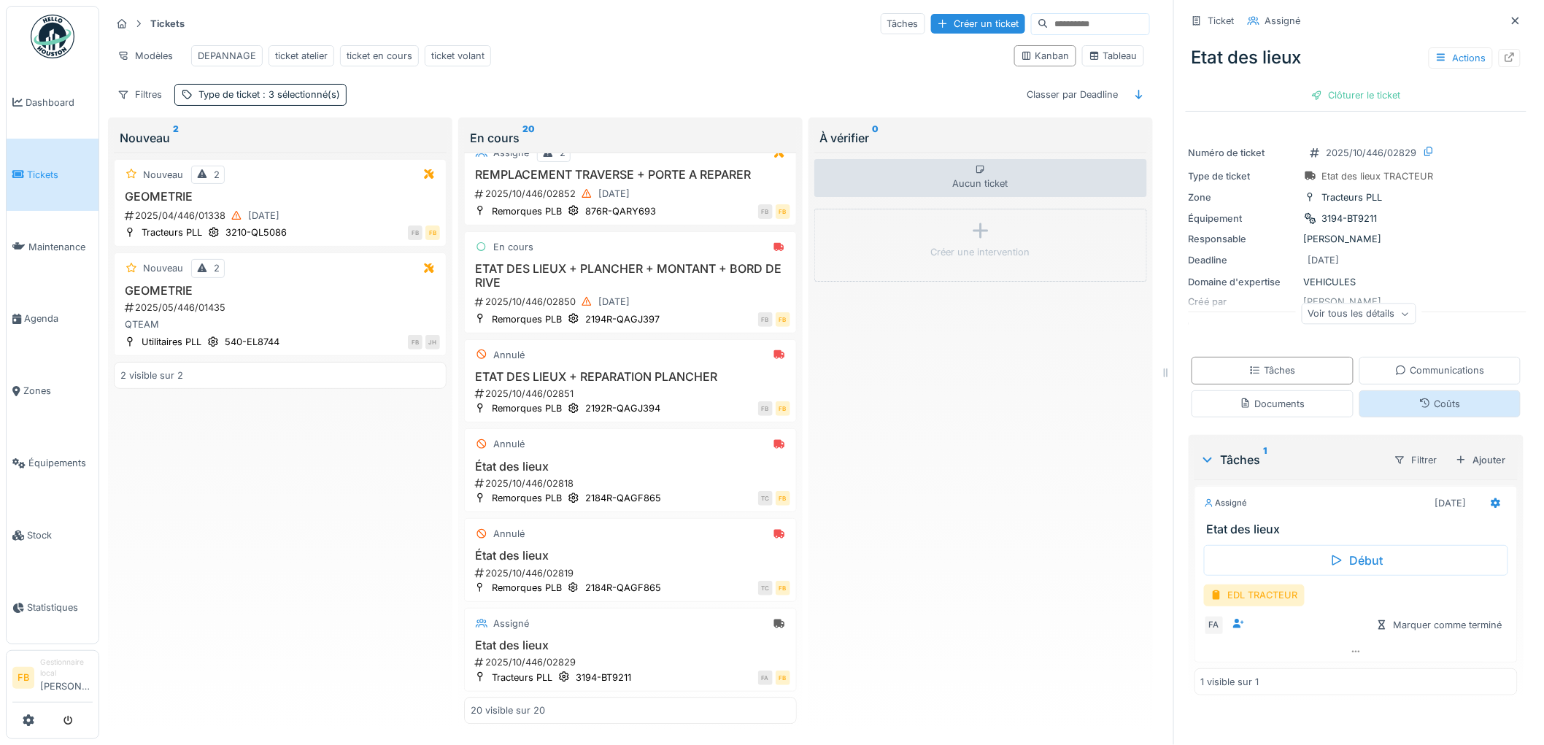
click at [1419, 397] on div "Coûts" at bounding box center [1439, 404] width 41 height 14
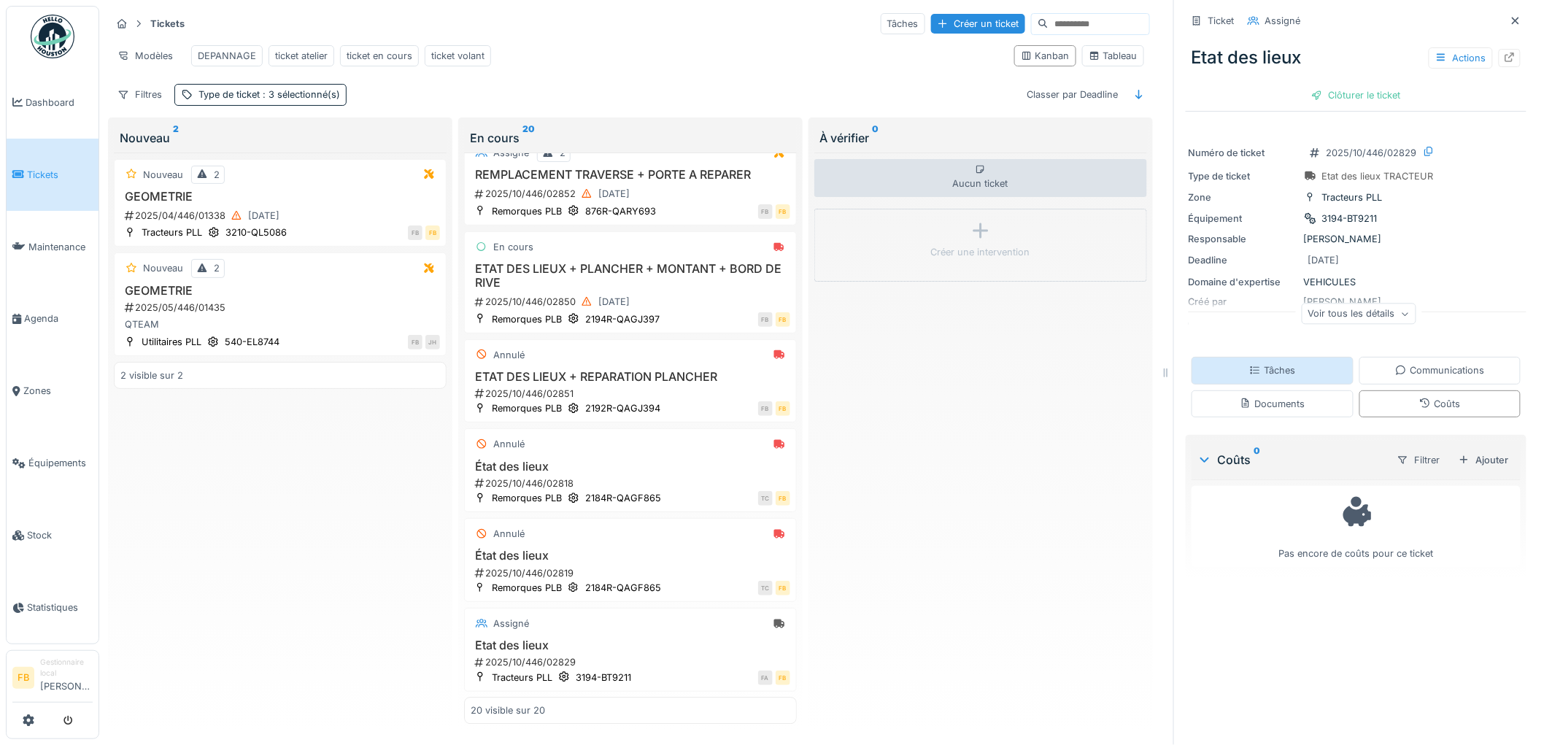
click at [1295, 363] on div "Tâches" at bounding box center [1273, 370] width 162 height 27
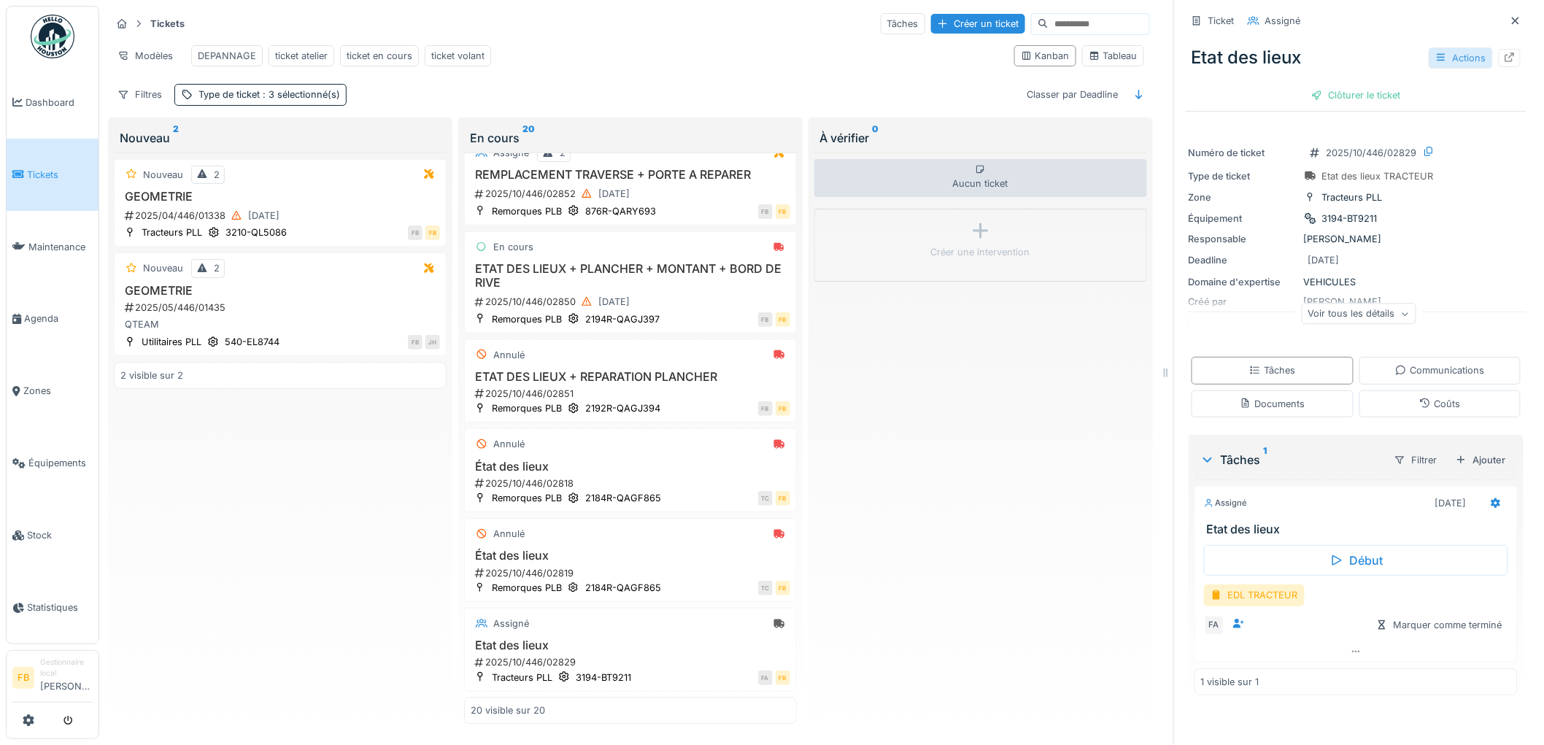
click at [1439, 47] on div "Actions" at bounding box center [1461, 57] width 64 height 21
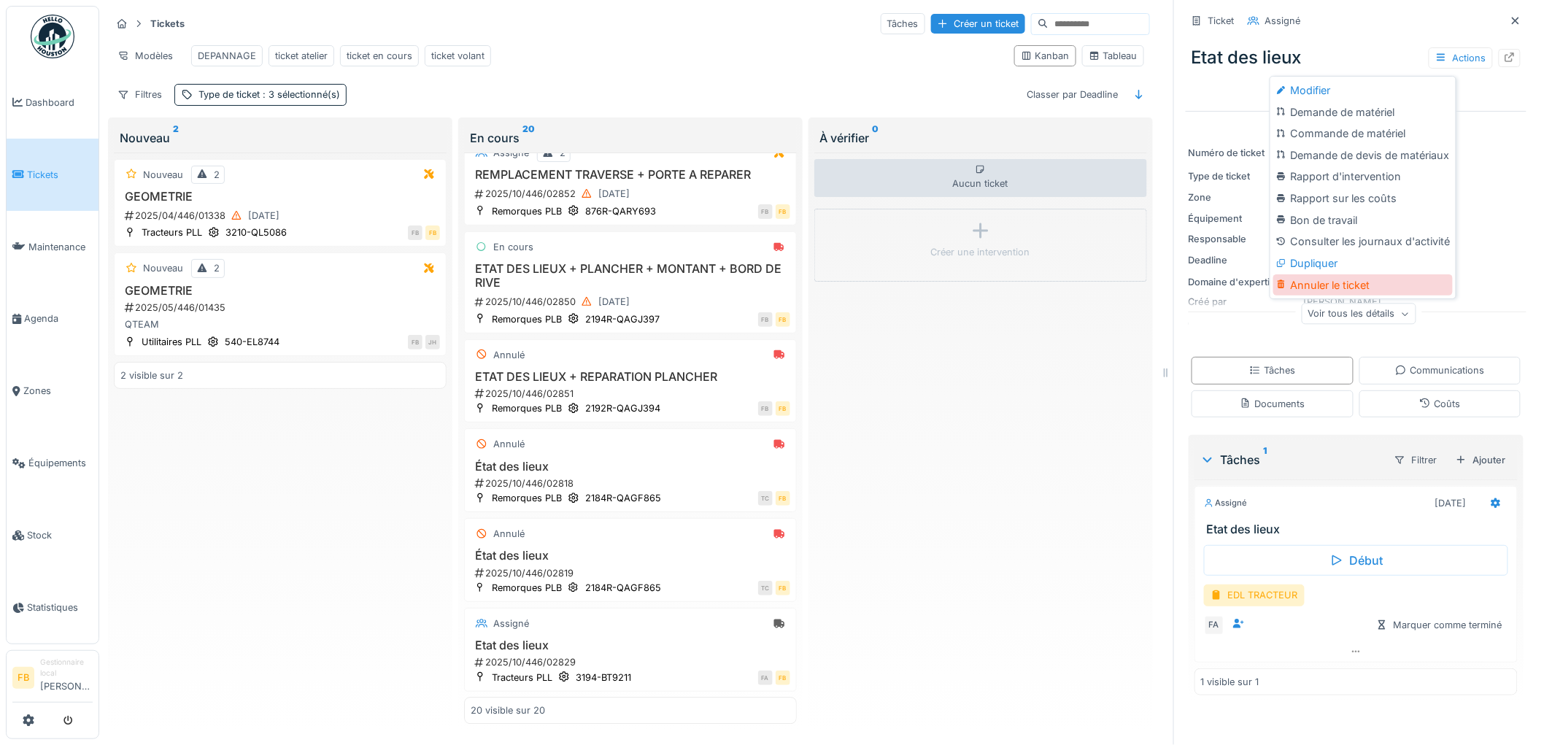
click at [1326, 274] on div "Annuler le ticket" at bounding box center [1363, 285] width 180 height 22
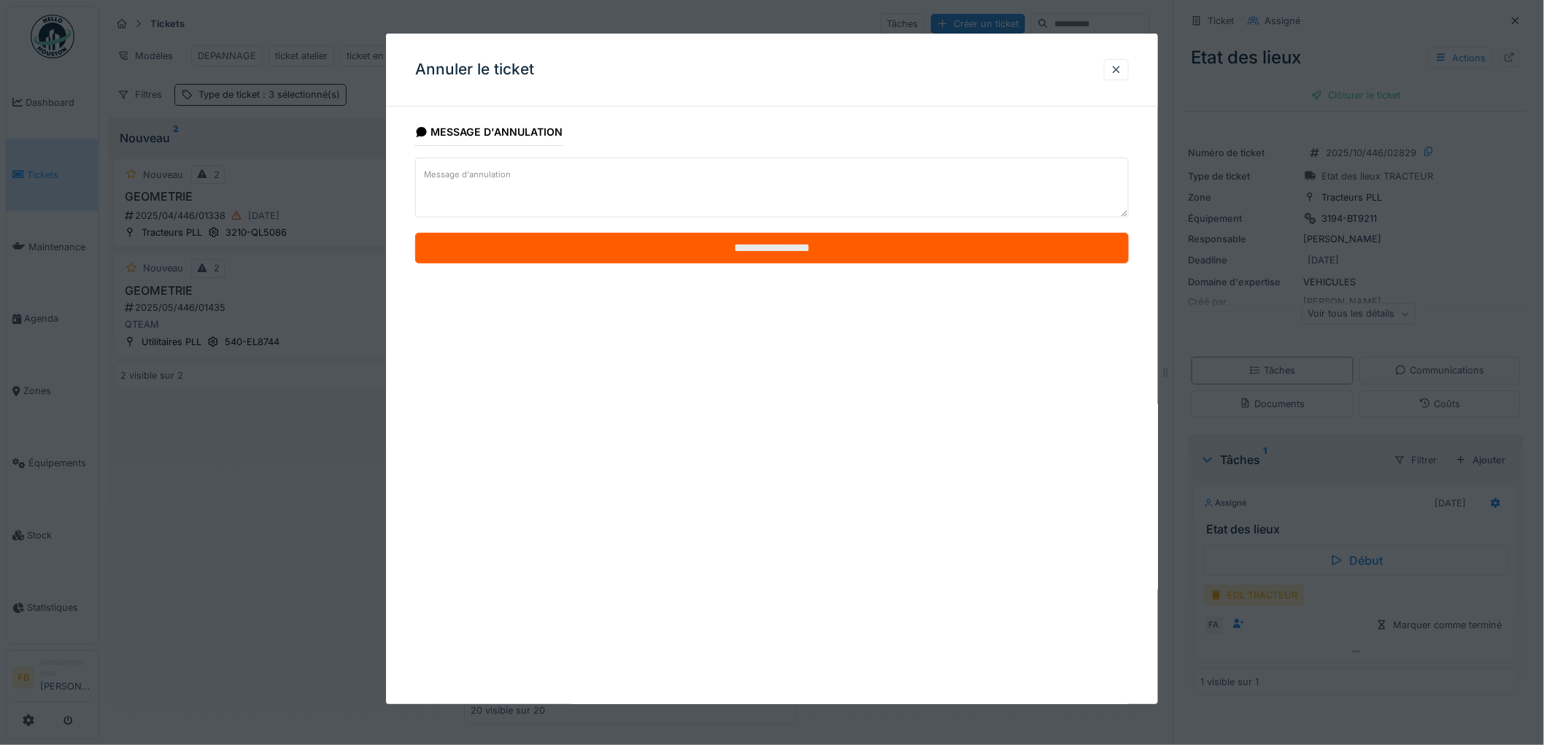
click at [812, 247] on input "**********" at bounding box center [772, 248] width 714 height 31
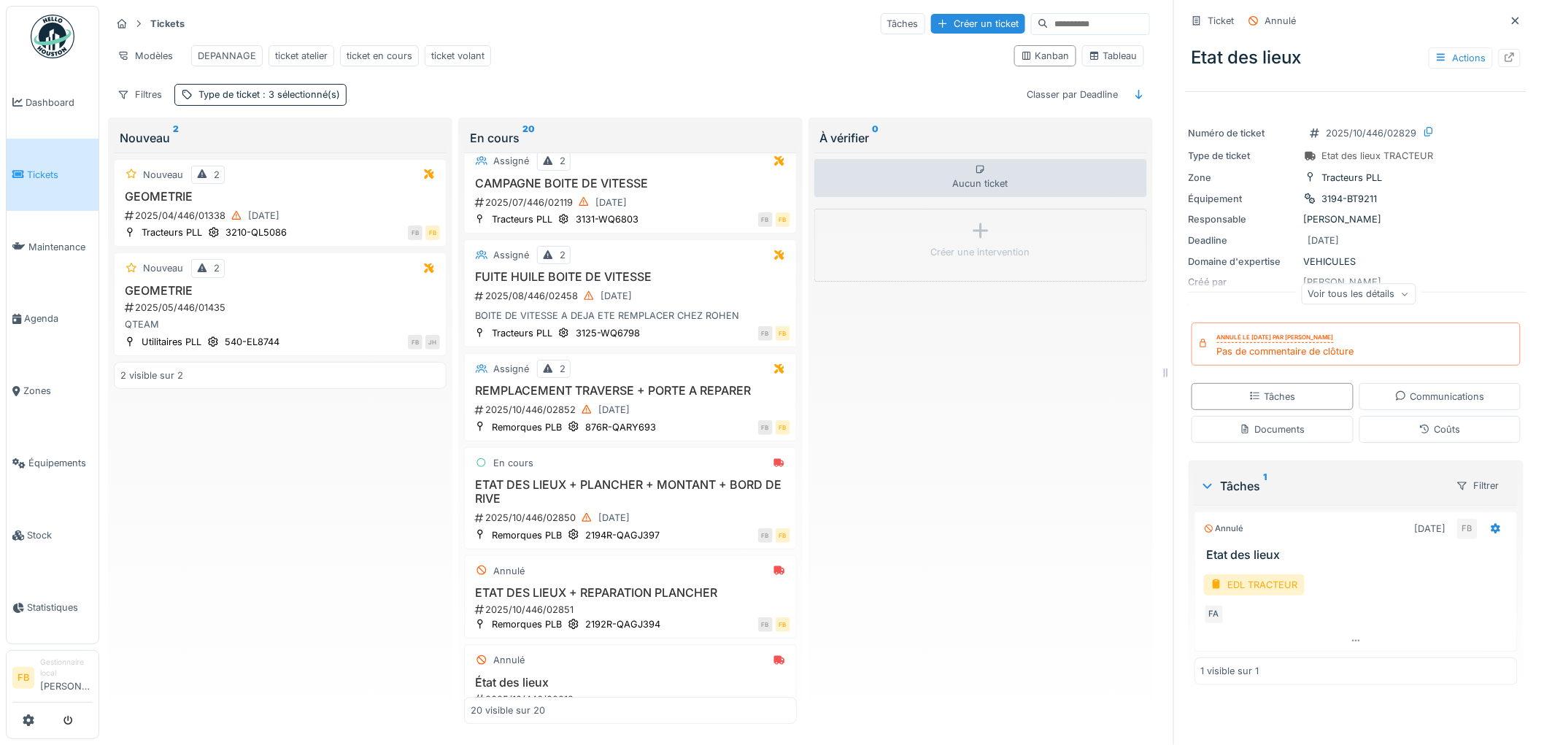
scroll to position [1205, 0]
click at [49, 162] on link "Tickets" at bounding box center [53, 175] width 92 height 72
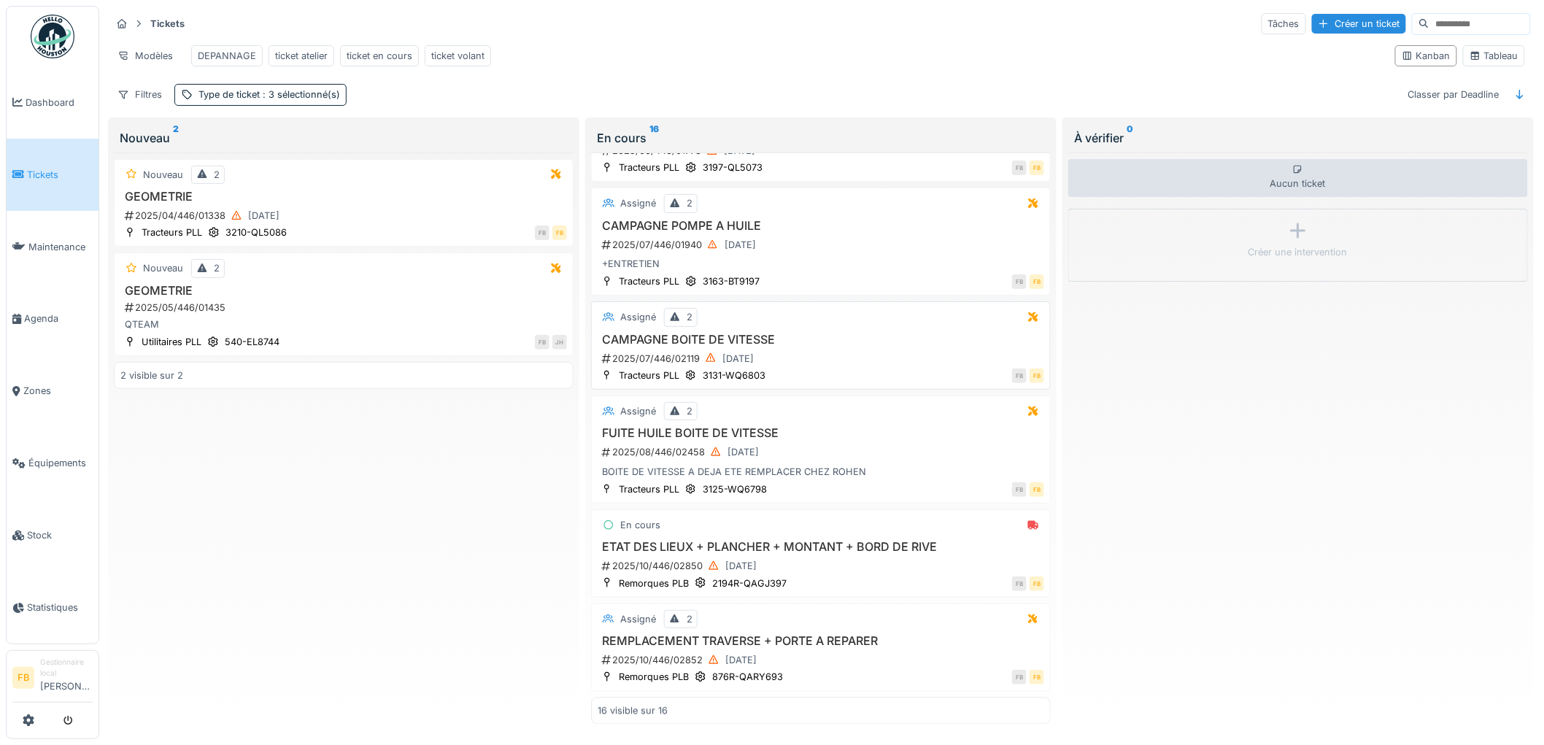
scroll to position [1073, 0]
click at [847, 660] on div "2025/10/446/02852 06/10/2025" at bounding box center [823, 660] width 444 height 18
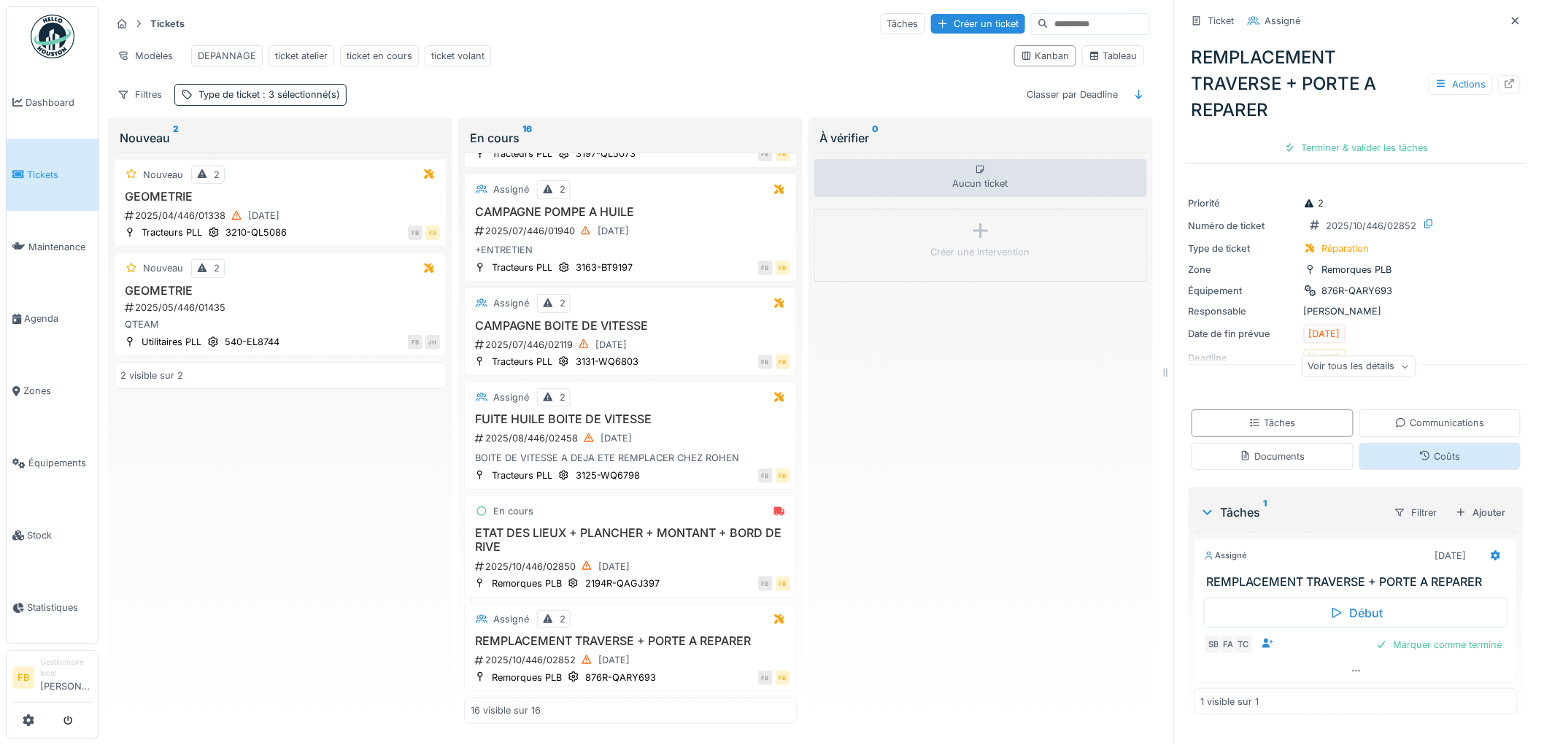
click at [1419, 462] on div "Coûts" at bounding box center [1439, 457] width 41 height 14
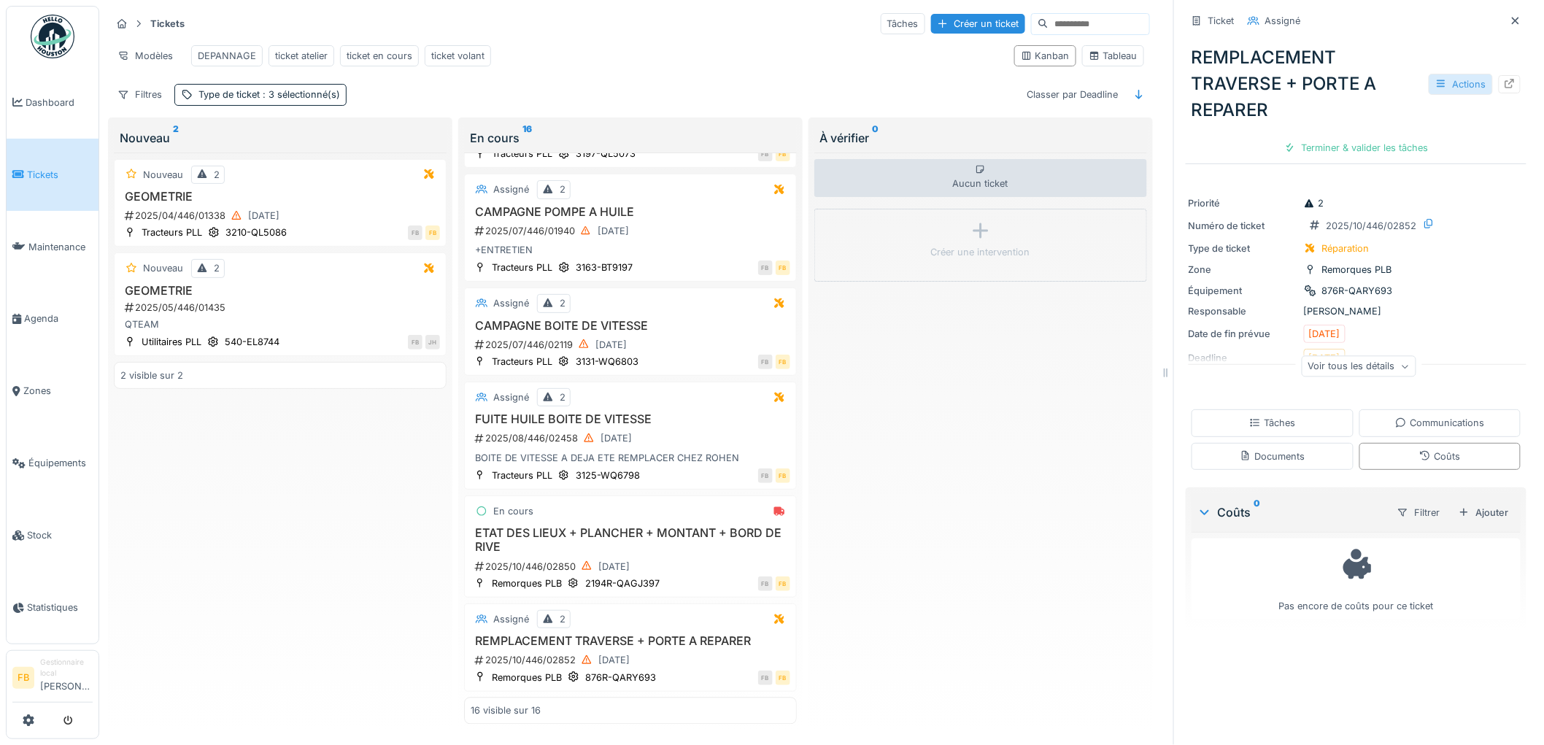
click at [1438, 74] on div "Actions" at bounding box center [1461, 84] width 64 height 21
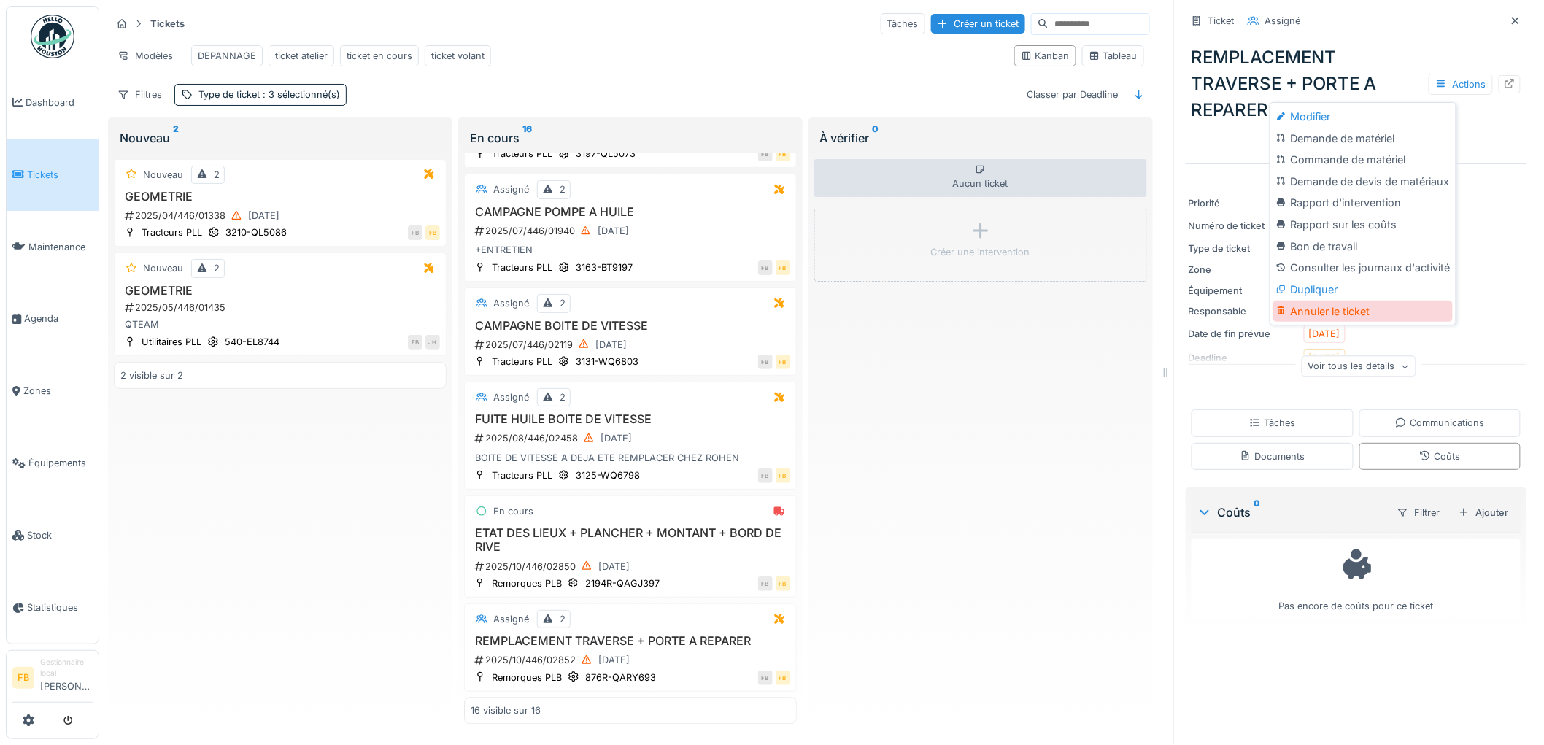
click at [1326, 301] on div "Annuler le ticket" at bounding box center [1363, 312] width 180 height 22
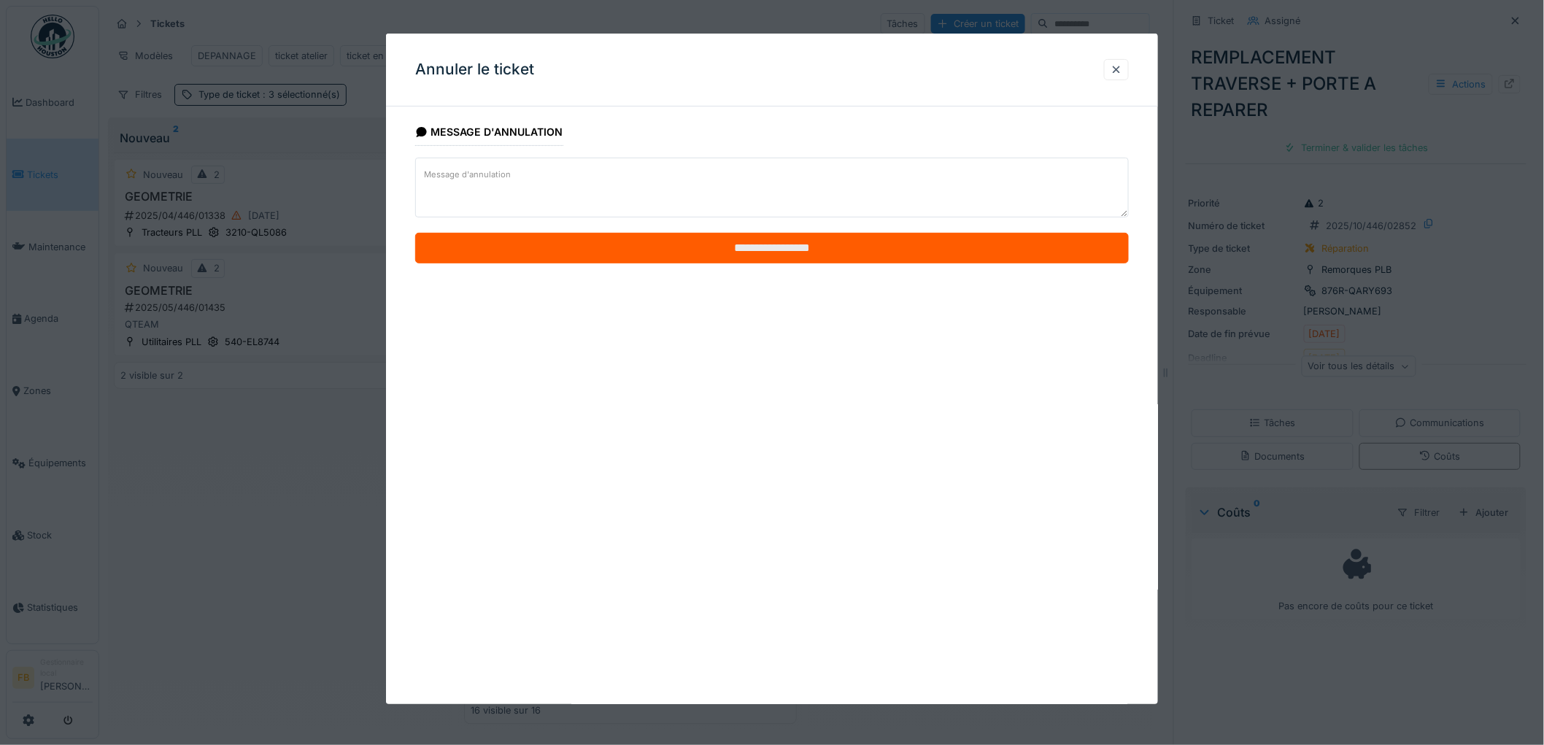
click at [771, 251] on input "**********" at bounding box center [772, 248] width 714 height 31
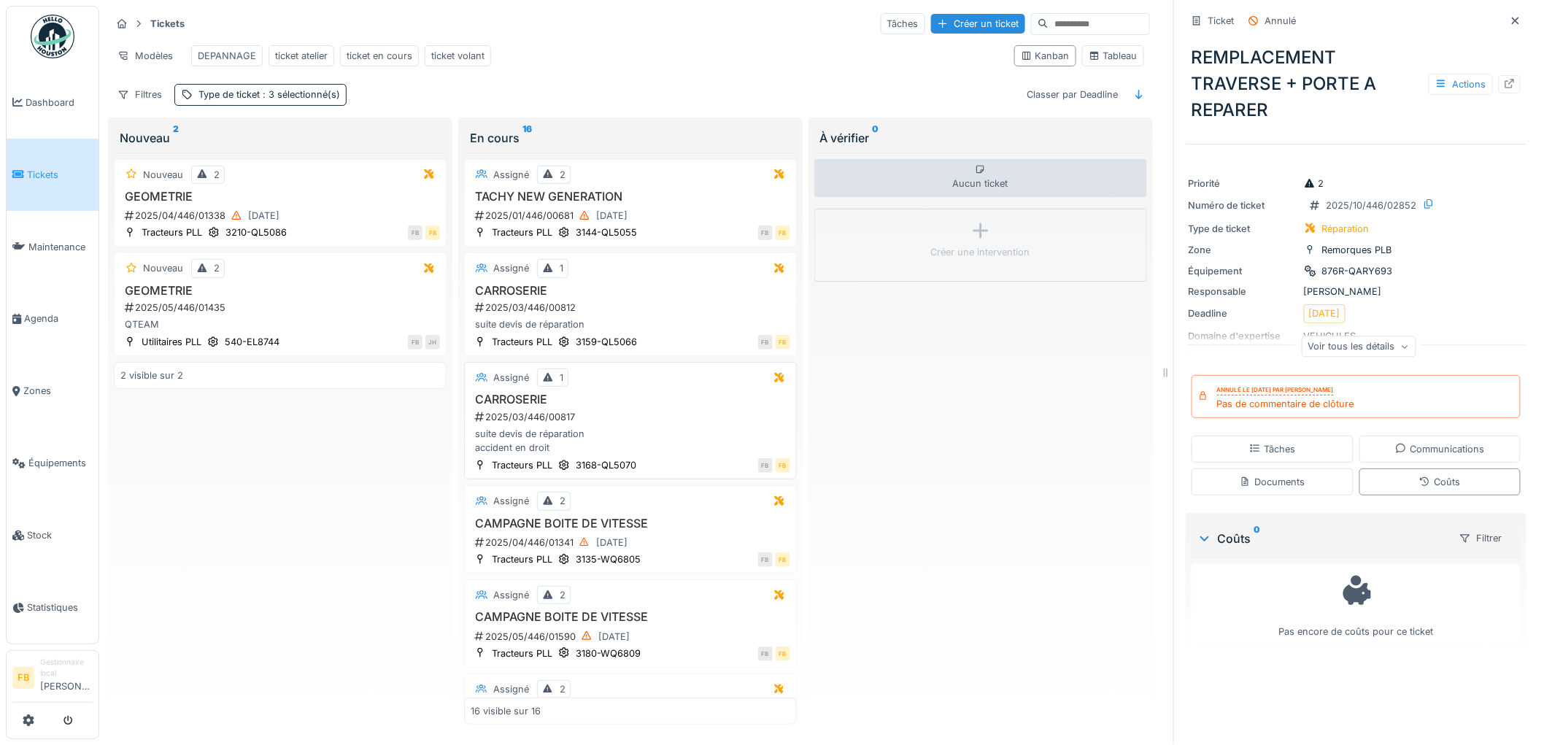
scroll to position [0, 0]
click at [38, 171] on span "Tickets" at bounding box center [60, 175] width 66 height 14
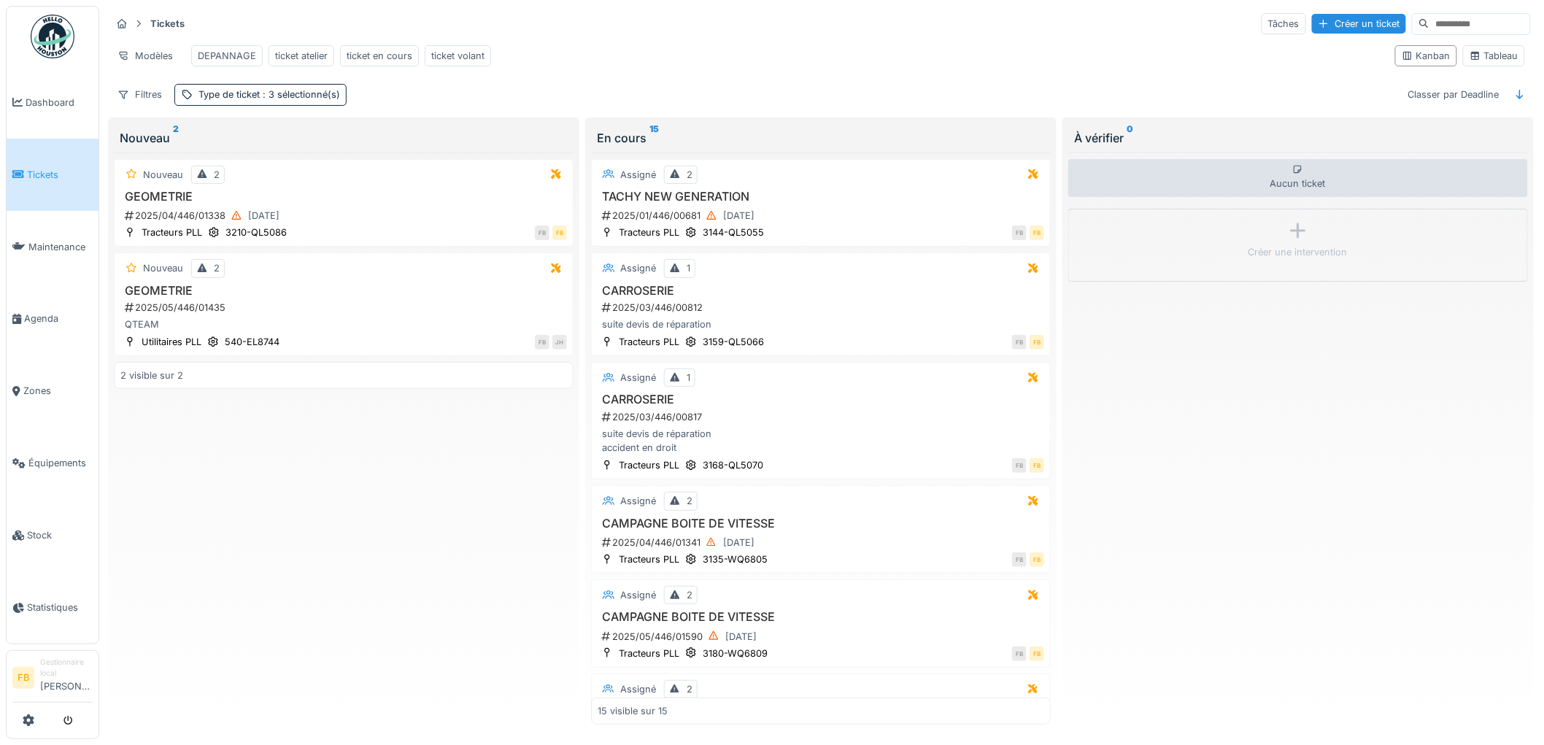
click at [32, 168] on span "Tickets" at bounding box center [60, 175] width 66 height 14
